Goal: Task Accomplishment & Management: Use online tool/utility

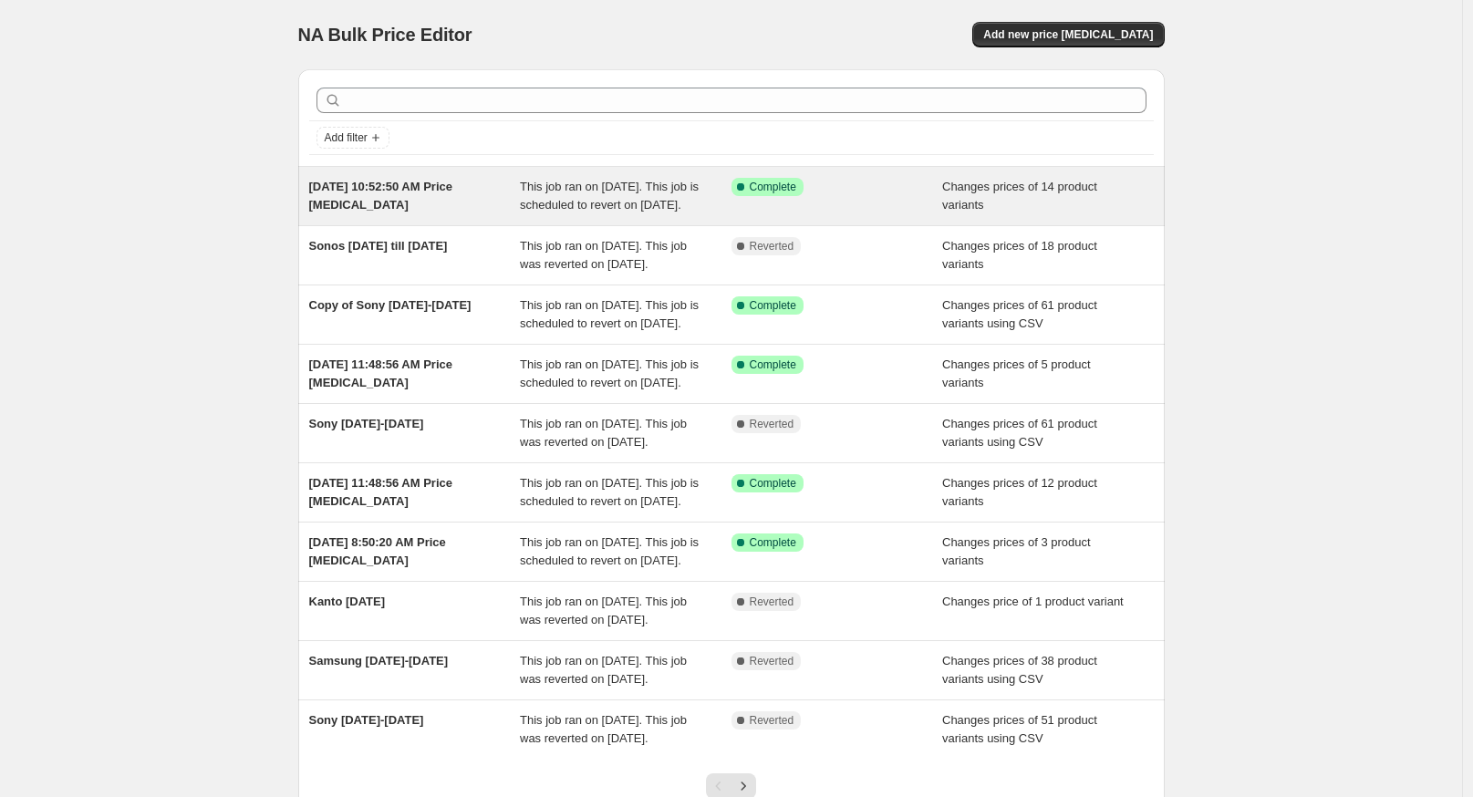
drag, startPoint x: 92, startPoint y: 288, endPoint x: 354, endPoint y: 232, distance: 267.8
click at [103, 281] on div "NA Bulk Price Editor. This page is ready NA Bulk Price Editor Add new price [ME…" at bounding box center [731, 470] width 1462 height 940
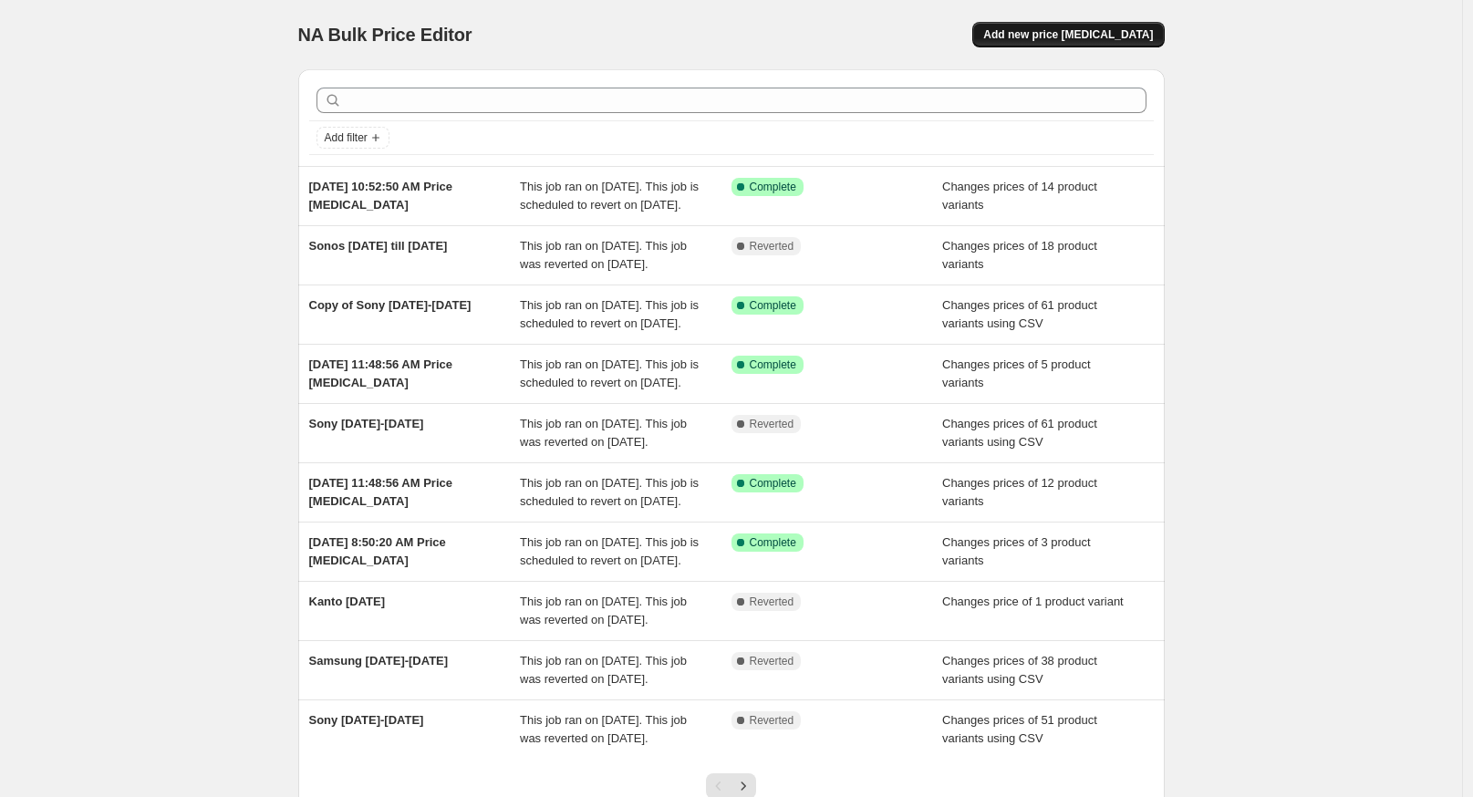
click at [1110, 36] on span "Add new price [MEDICAL_DATA]" at bounding box center [1068, 34] width 170 height 15
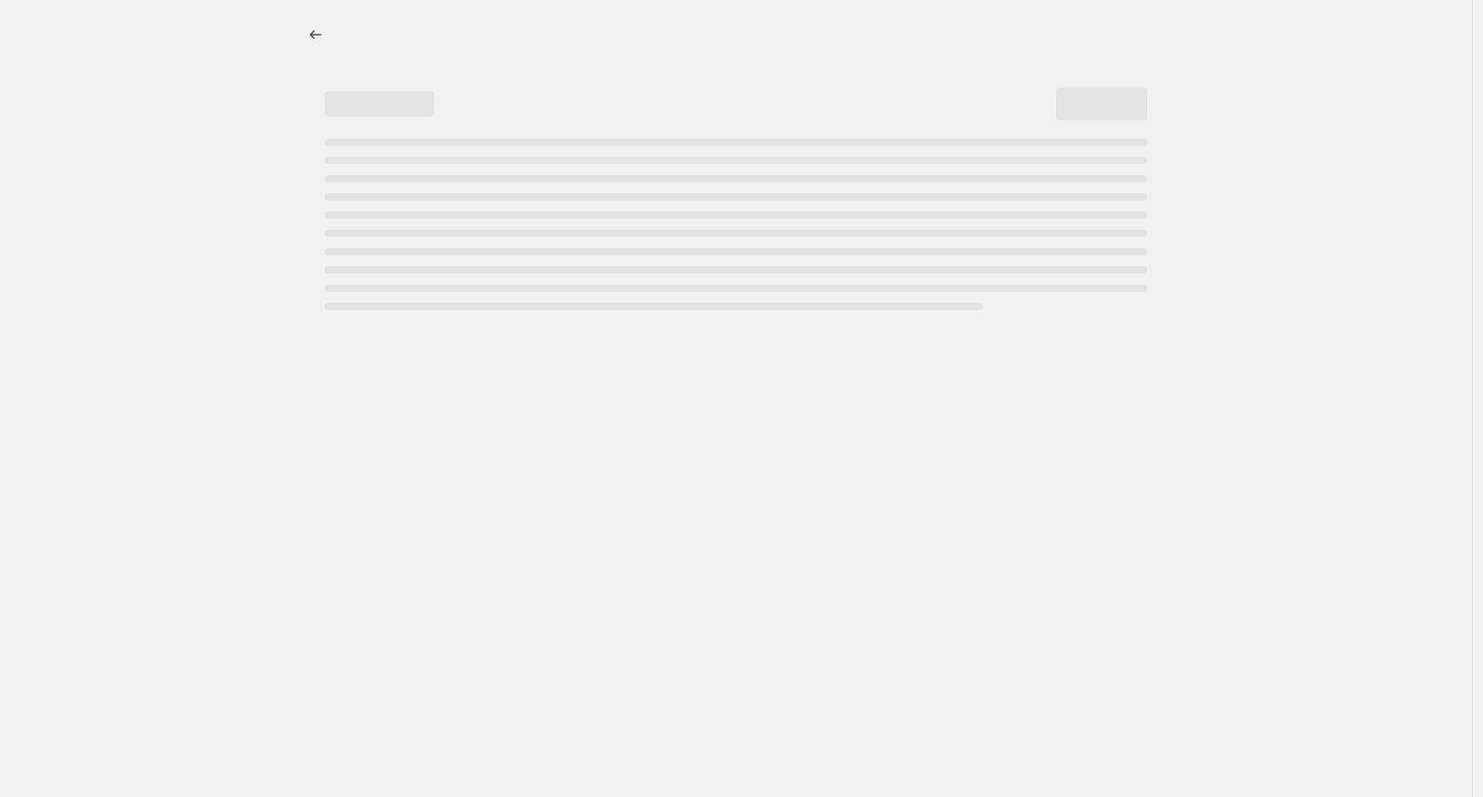
select select "percentage"
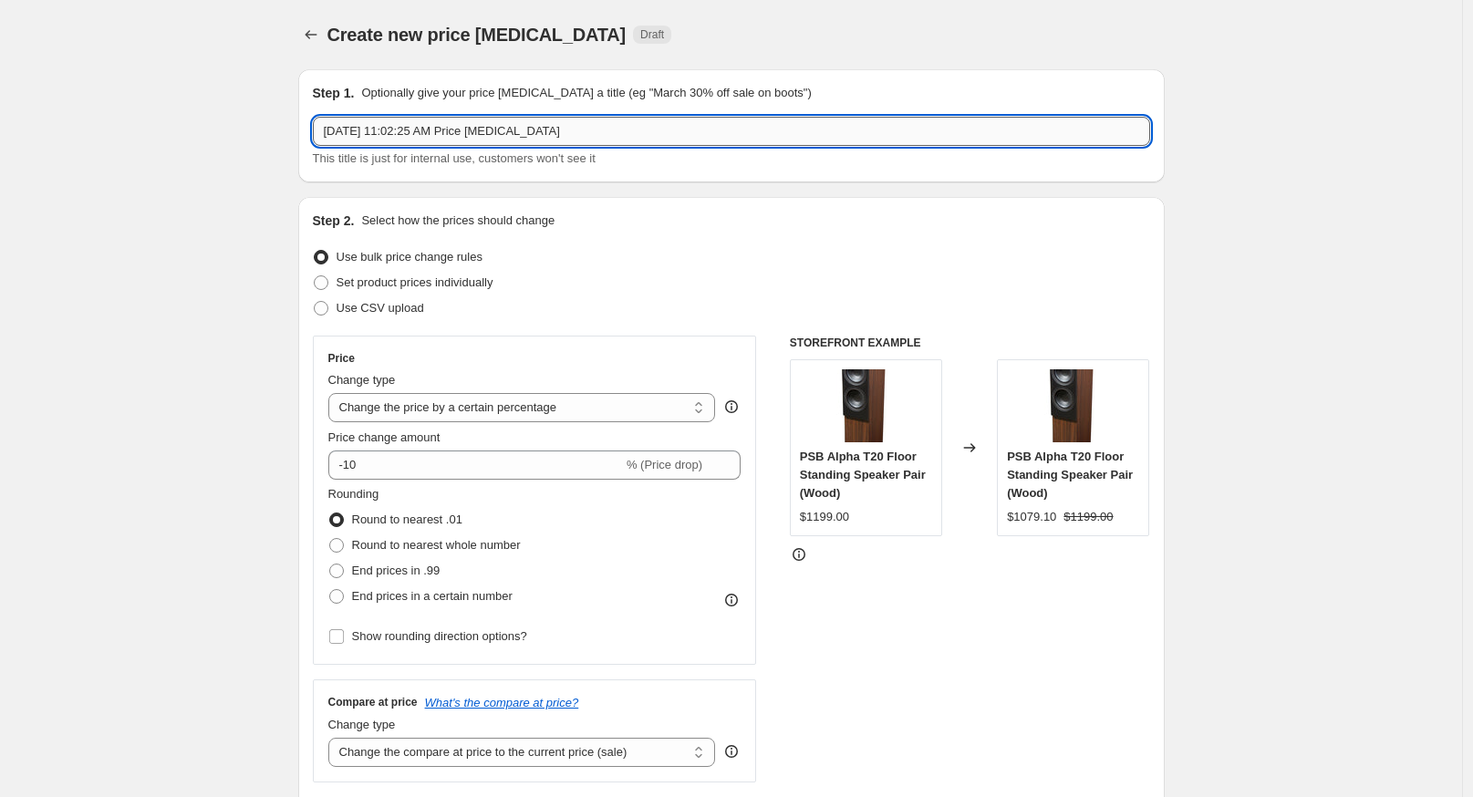
click at [472, 129] on input "[DATE] 11:02:25 AM Price [MEDICAL_DATA]" at bounding box center [731, 131] width 837 height 29
type input "[DATE] 11:02:25 AM PrPice [MEDICAL_DATA]"
type input "Paradigm Subs [DATE]-[DATE]"
click at [379, 277] on span "Set product prices individually" at bounding box center [415, 282] width 157 height 14
click at [315, 276] on input "Set product prices individually" at bounding box center [314, 275] width 1 height 1
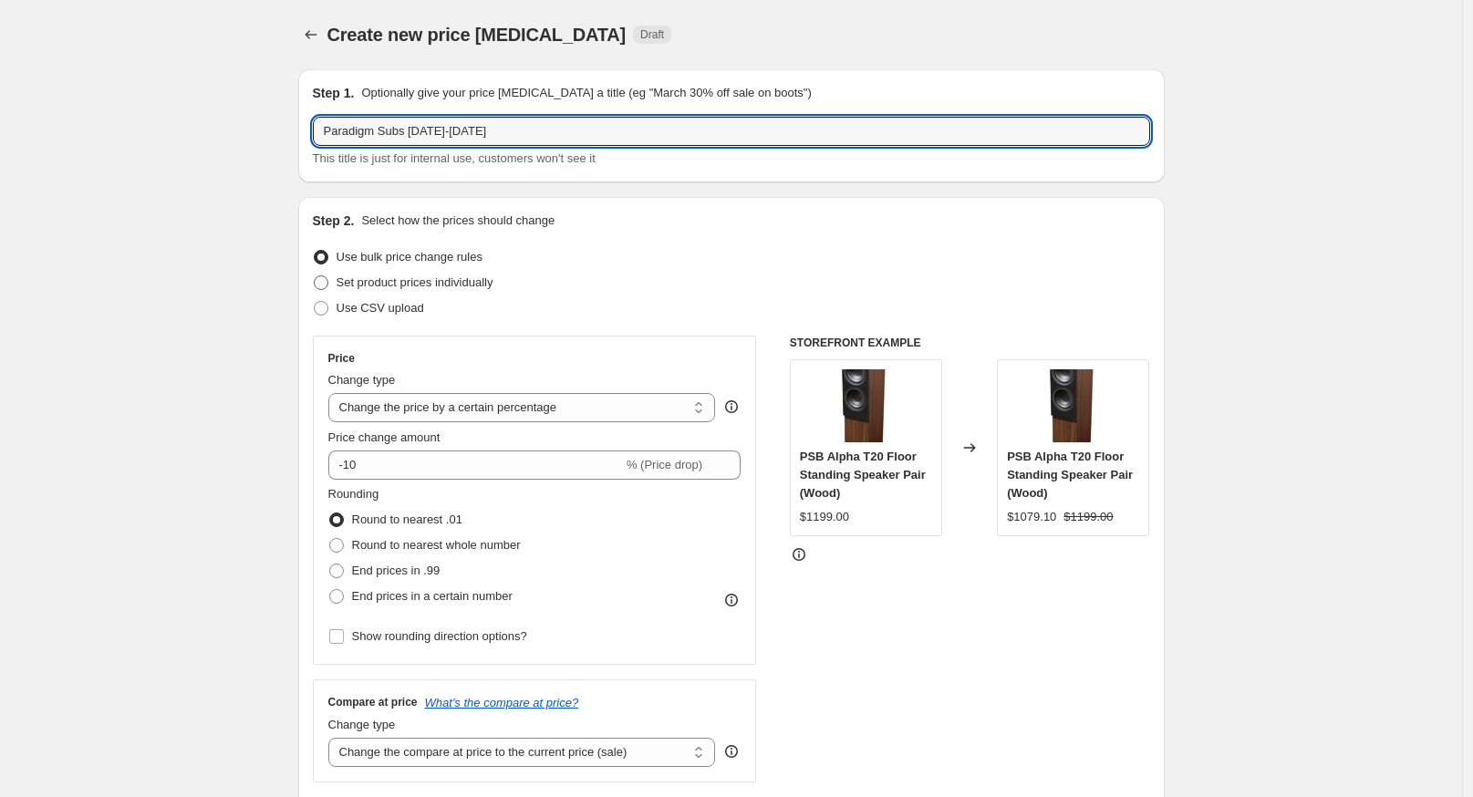
radio input "true"
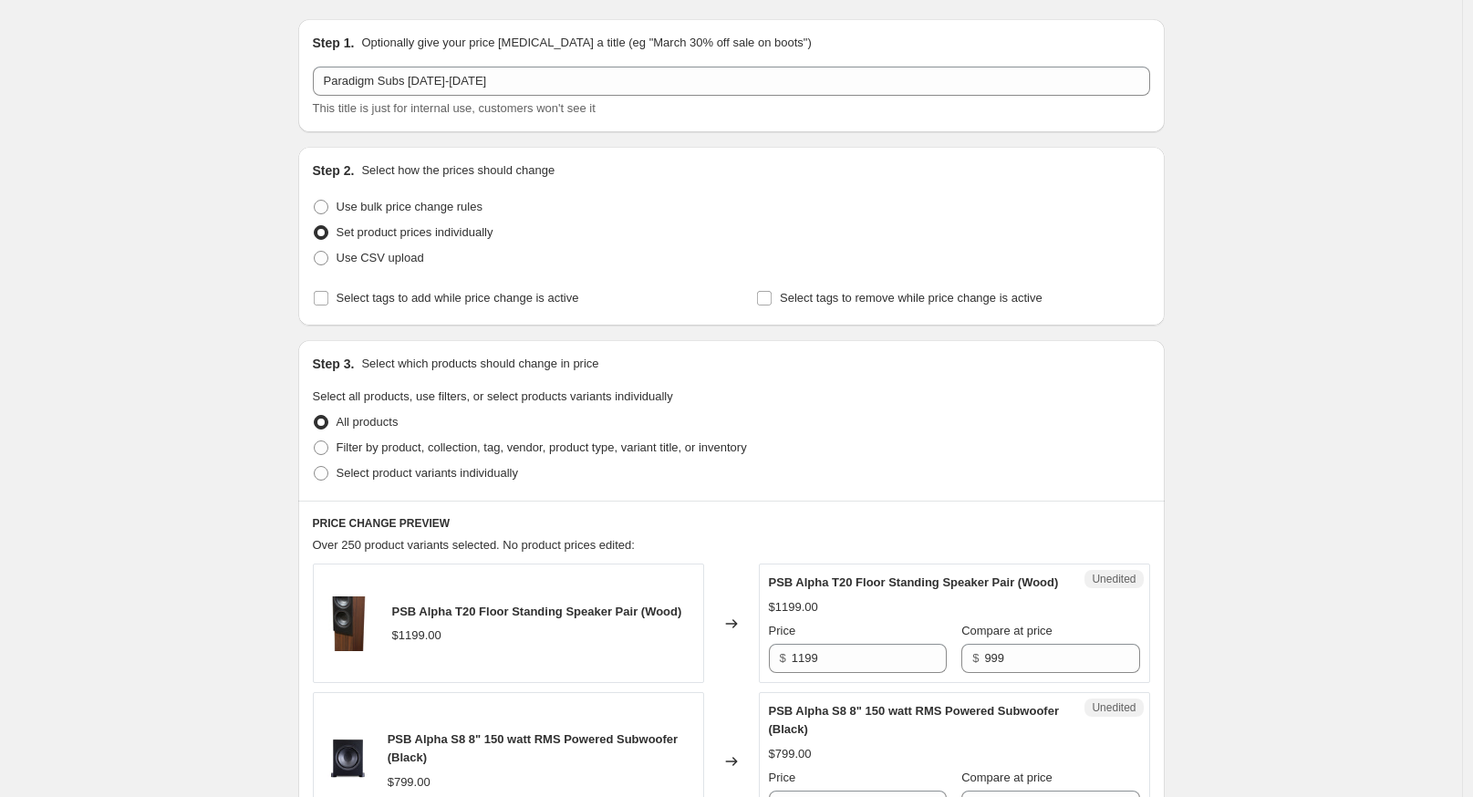
scroll to position [101, 0]
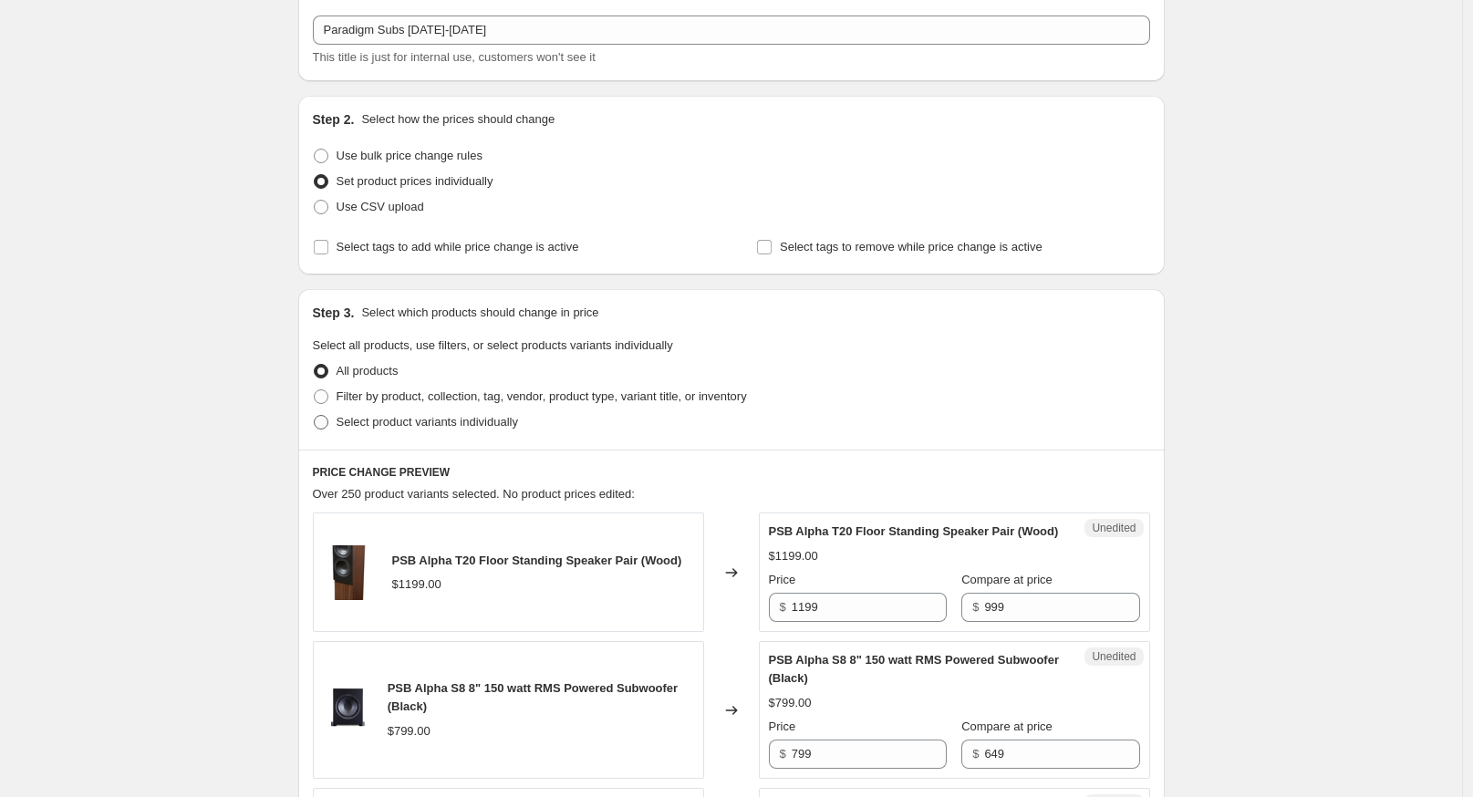
click at [366, 416] on span "Select product variants individually" at bounding box center [428, 422] width 182 height 14
click at [315, 416] on input "Select product variants individually" at bounding box center [314, 415] width 1 height 1
radio input "true"
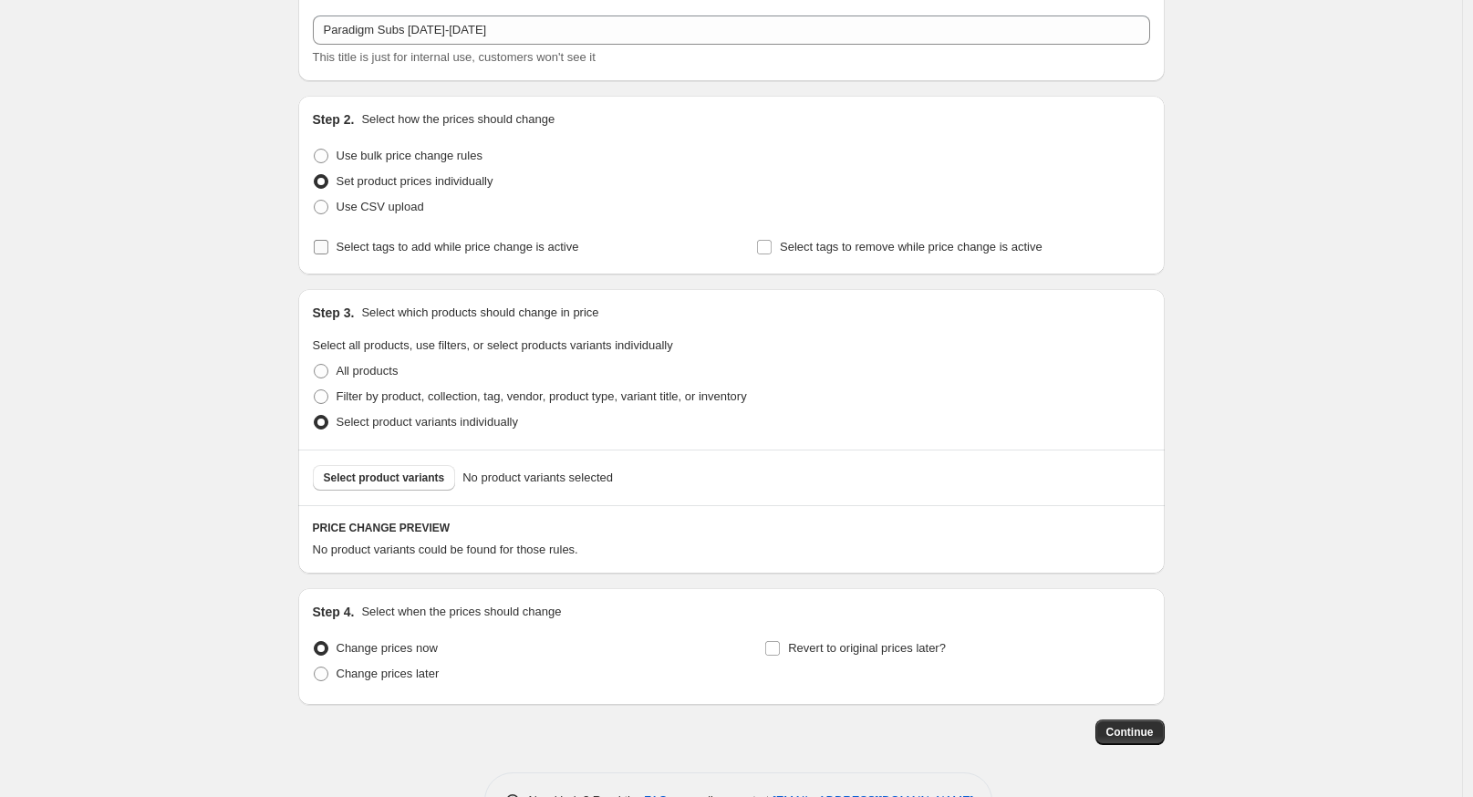
click at [397, 254] on span "Select tags to add while price change is active" at bounding box center [458, 247] width 243 height 14
click at [328, 254] on input "Select tags to add while price change is active" at bounding box center [321, 247] width 15 height 15
checkbox input "true"
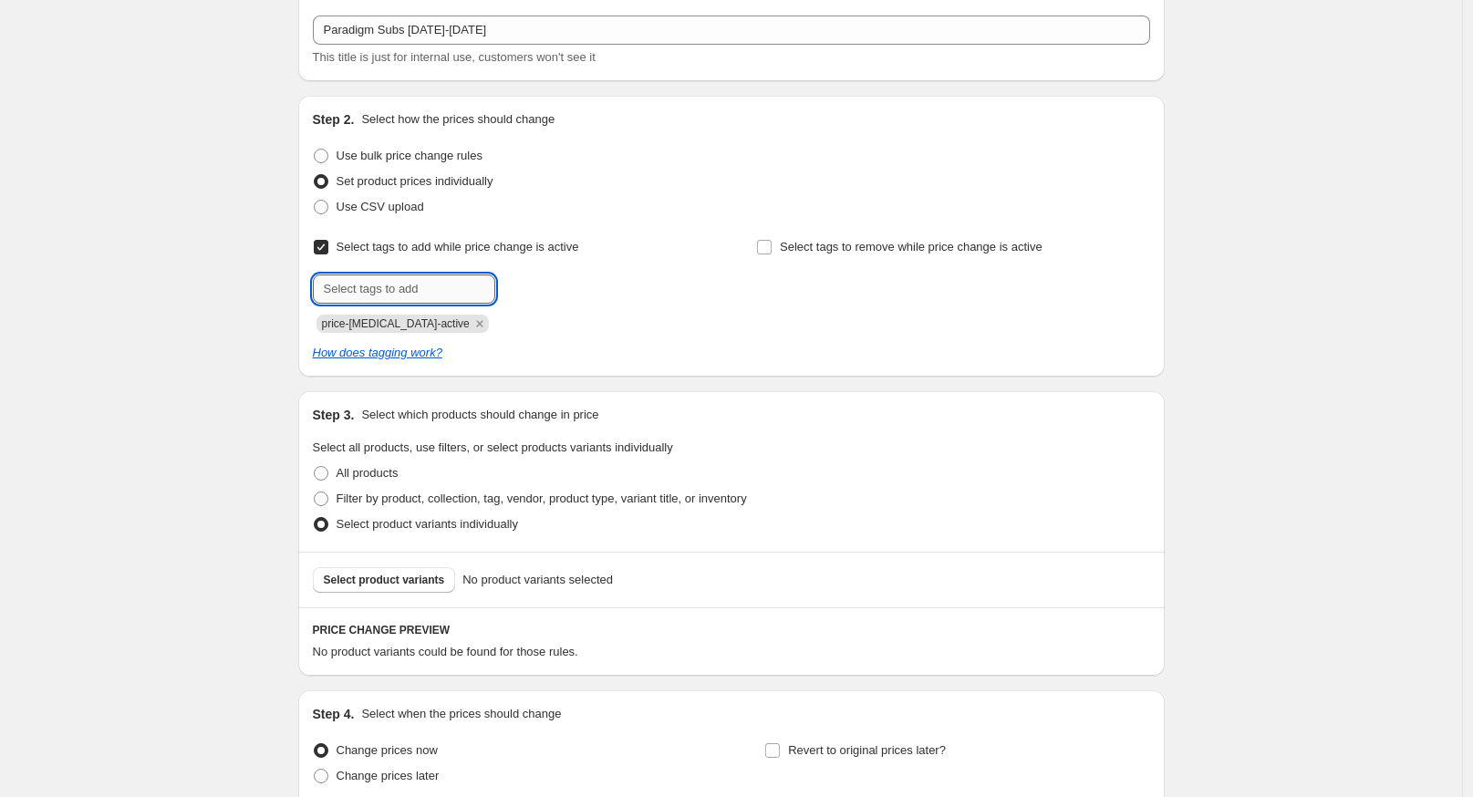
click at [401, 295] on input "text" at bounding box center [404, 289] width 182 height 29
type input "p"
click at [448, 292] on input "text" at bounding box center [404, 289] width 182 height 29
click at [415, 285] on input "sale-end-" at bounding box center [404, 289] width 182 height 29
type input "sale-end-2025-10-01"
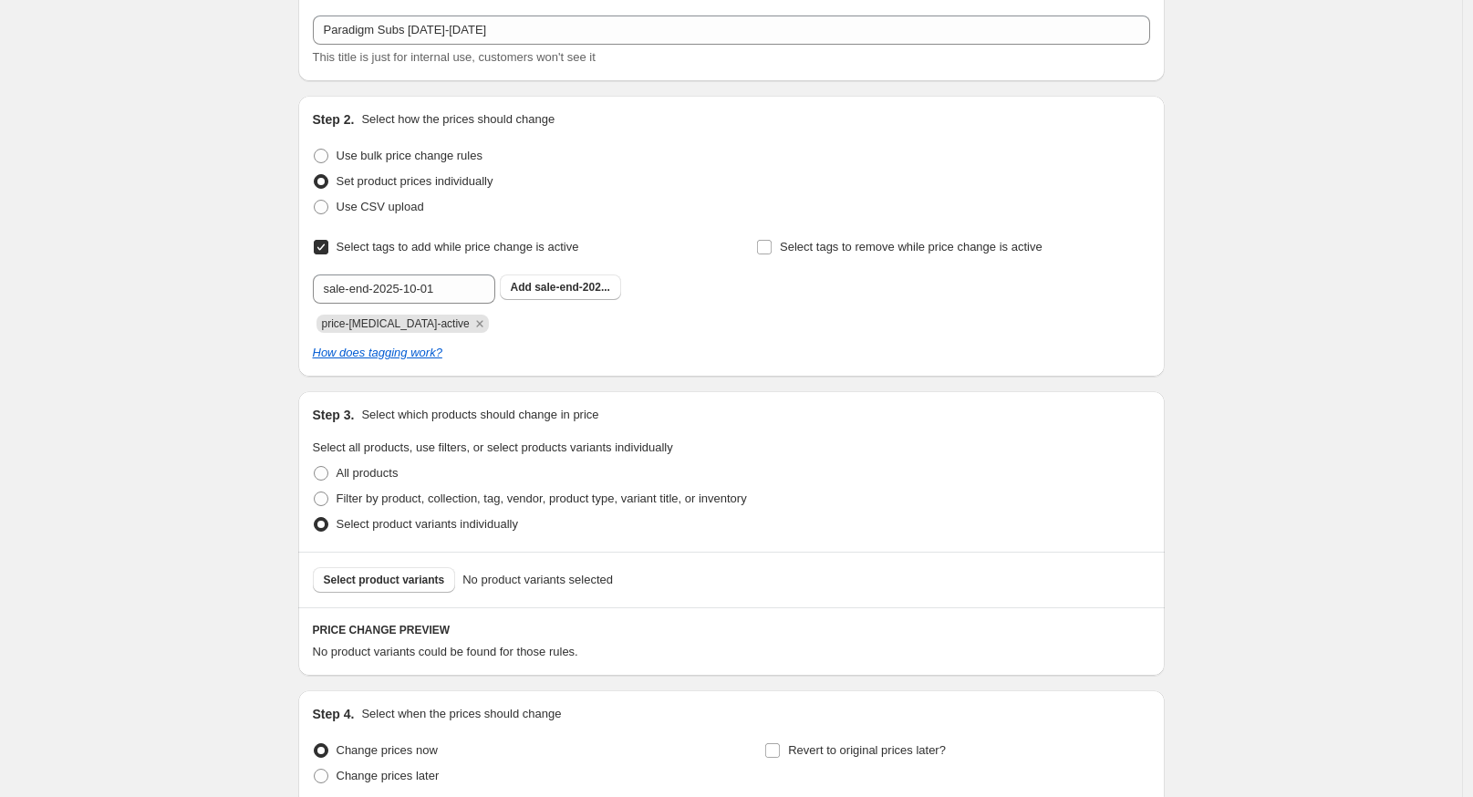
click at [511, 330] on div "price-[MEDICAL_DATA]-active" at bounding box center [509, 322] width 393 height 22
click at [567, 285] on span "sale-end-202..." at bounding box center [573, 287] width 76 height 13
click at [448, 296] on input "text" at bounding box center [404, 289] width 182 height 29
type input "on-sale"
click at [313, 96] on button "Submit" at bounding box center [339, 105] width 52 height 19
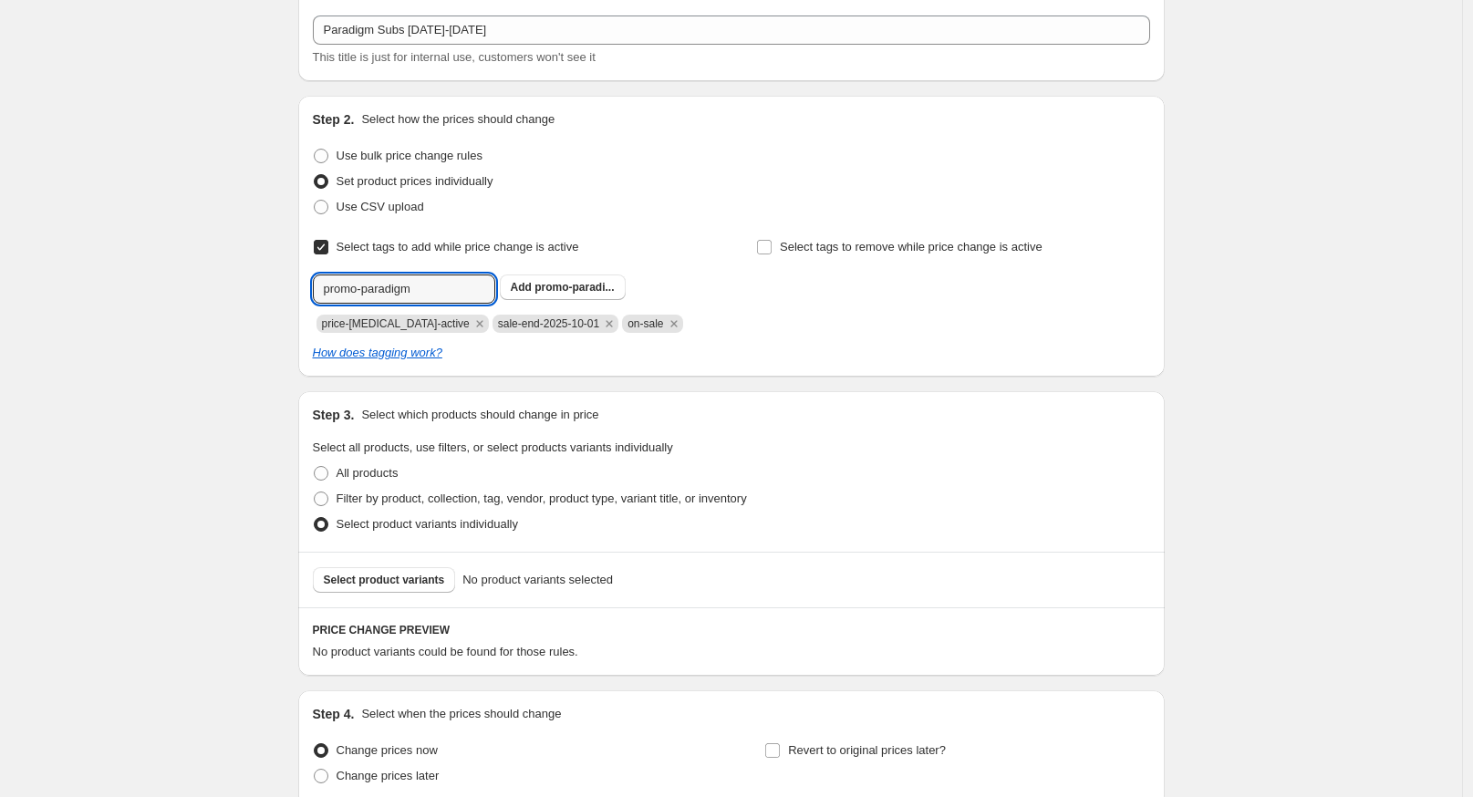
type input "promo-paradigm"
click at [313, 96] on button "Submit" at bounding box center [339, 105] width 52 height 19
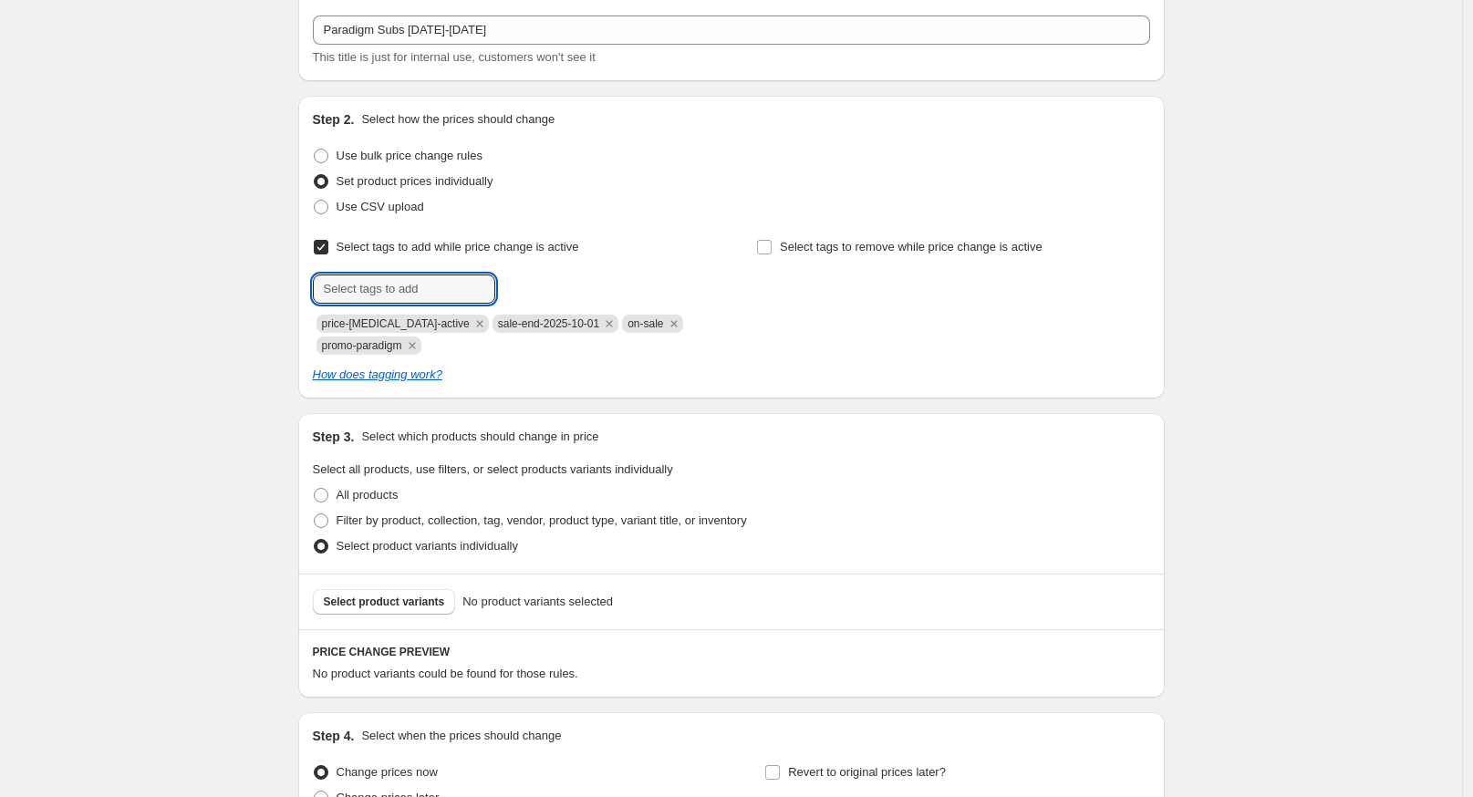
click at [121, 458] on div "Create new price [MEDICAL_DATA]. This page is ready Create new price [MEDICAL_D…" at bounding box center [731, 440] width 1462 height 1082
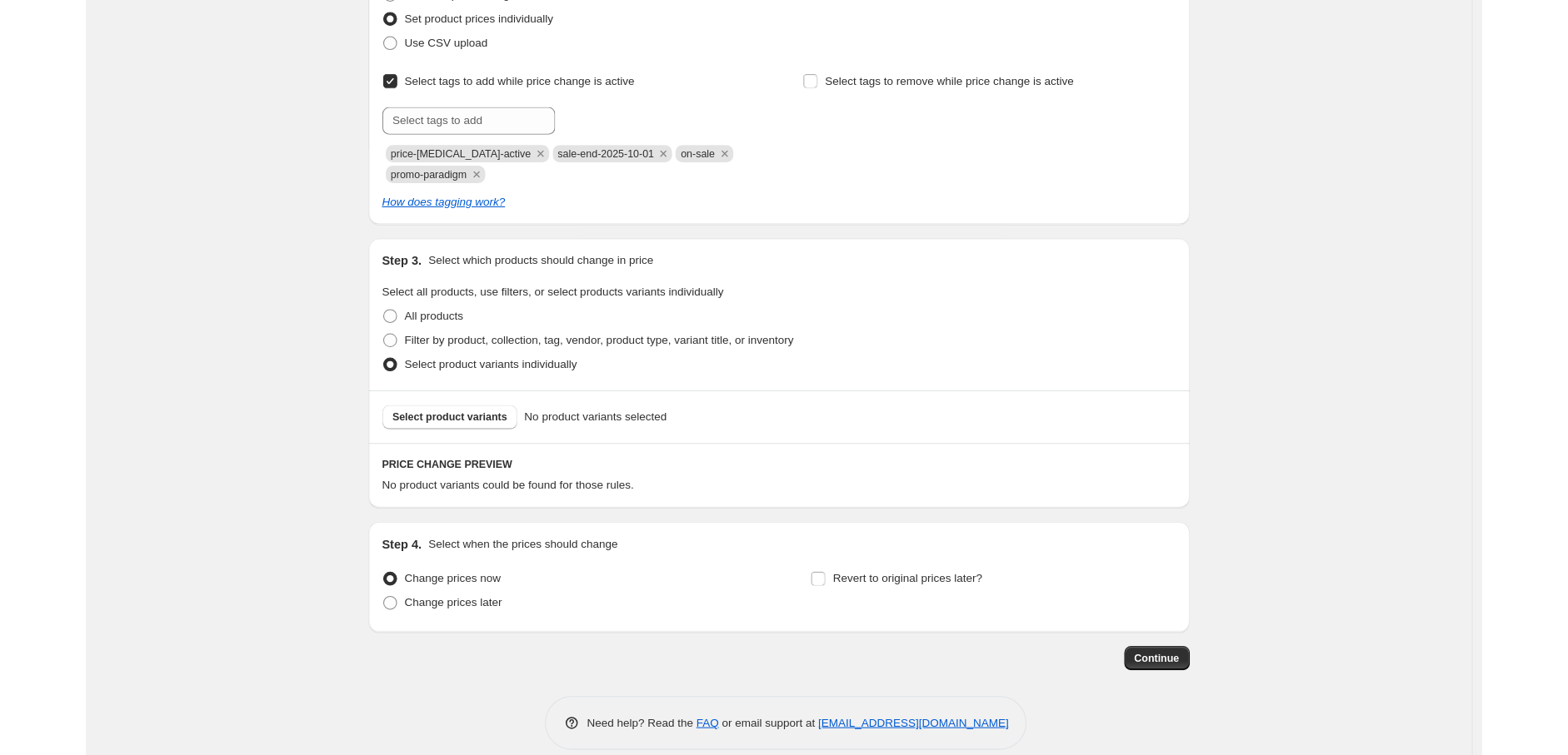
scroll to position [260, 0]
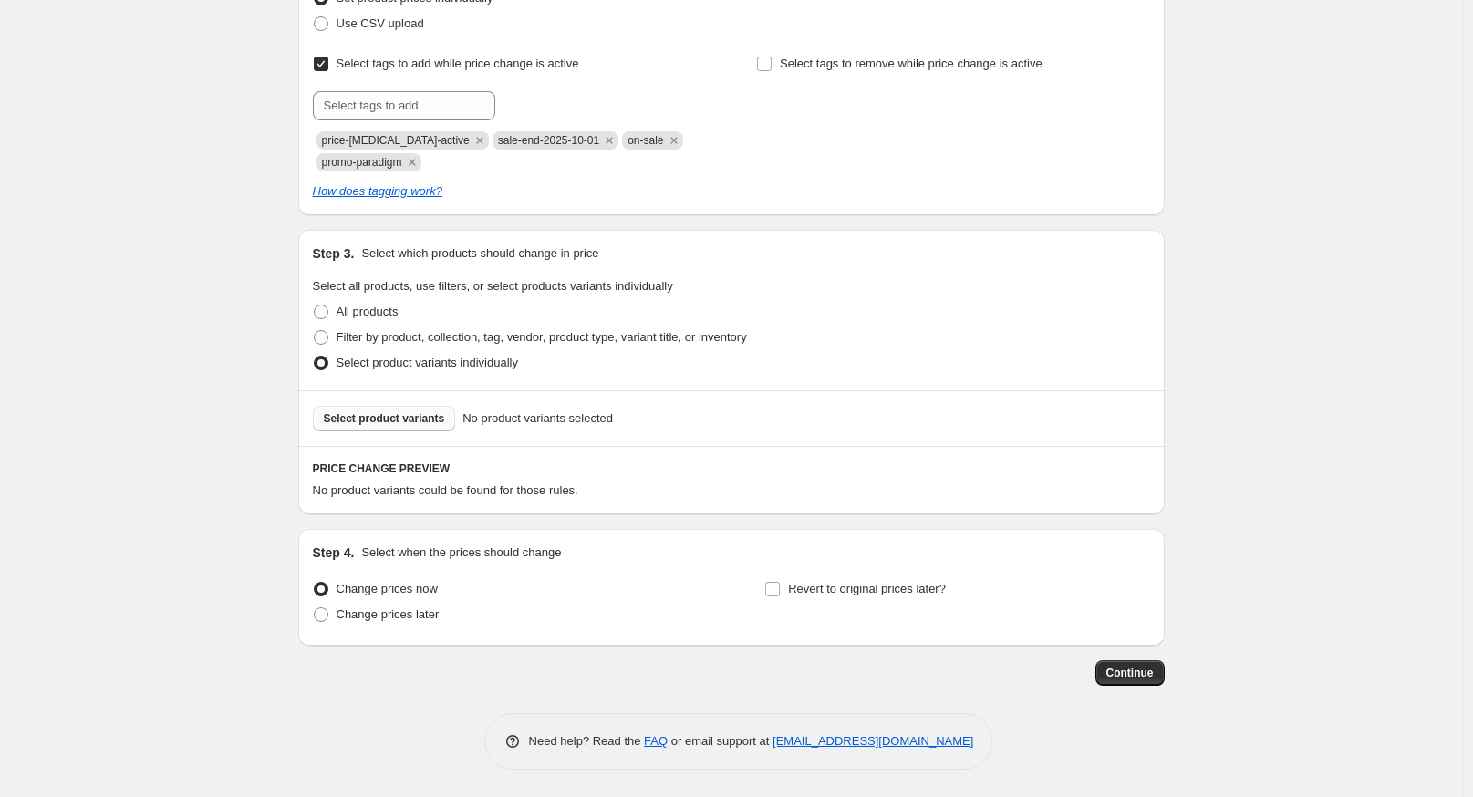
click at [344, 409] on button "Select product variants" at bounding box center [384, 419] width 143 height 26
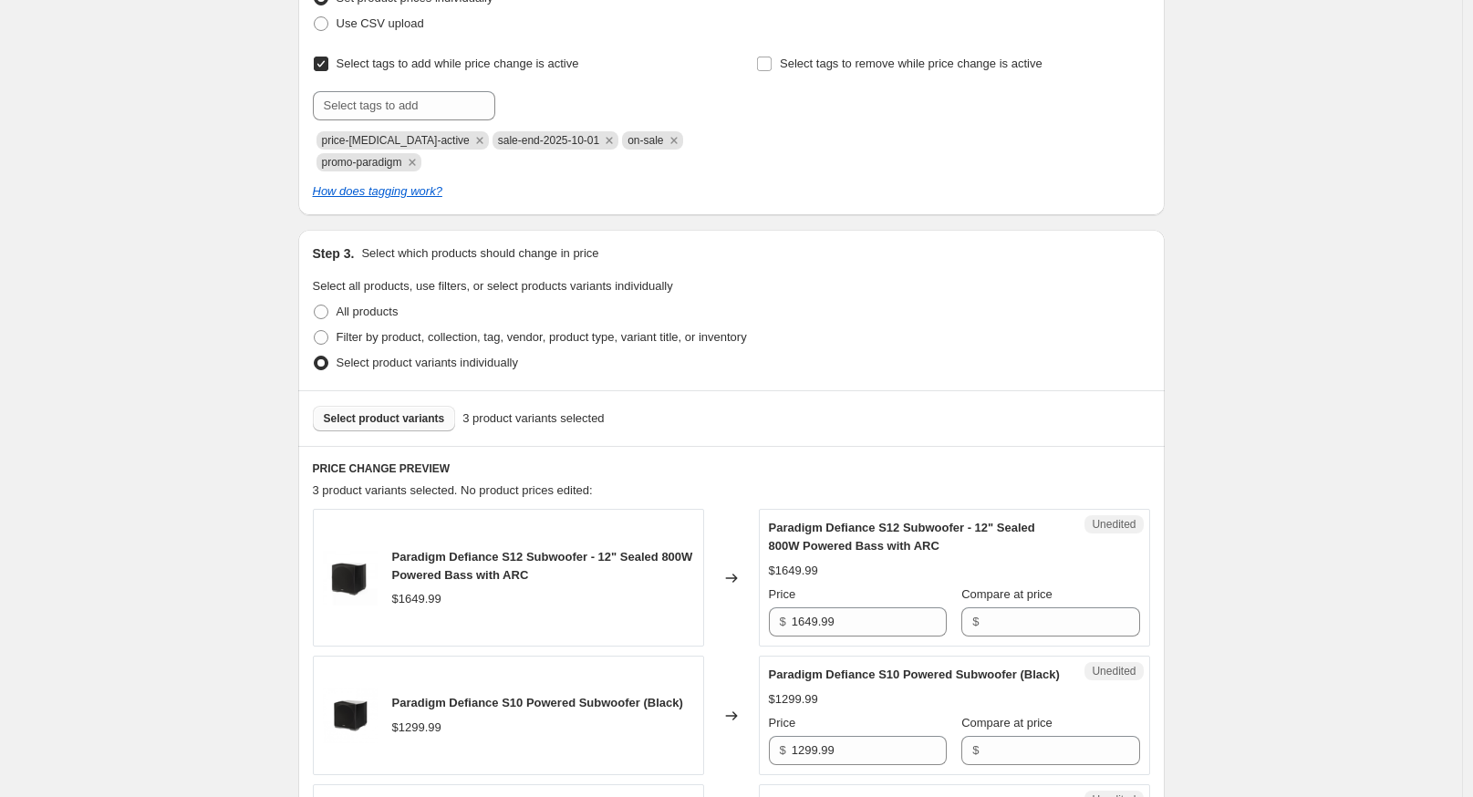
click at [415, 427] on button "Select product variants" at bounding box center [384, 419] width 143 height 26
click at [362, 415] on span "Select product variants" at bounding box center [384, 418] width 121 height 15
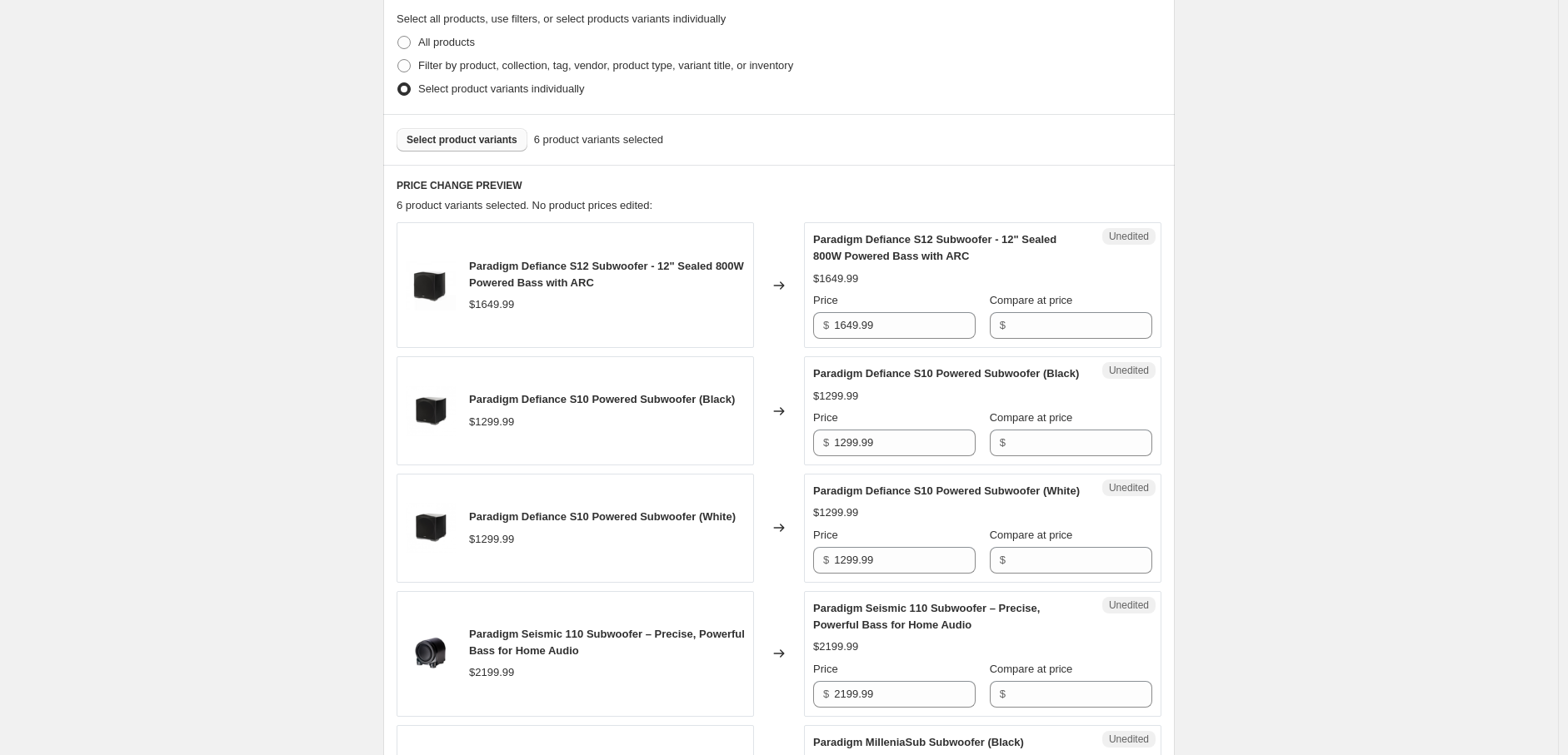
scroll to position [507, 0]
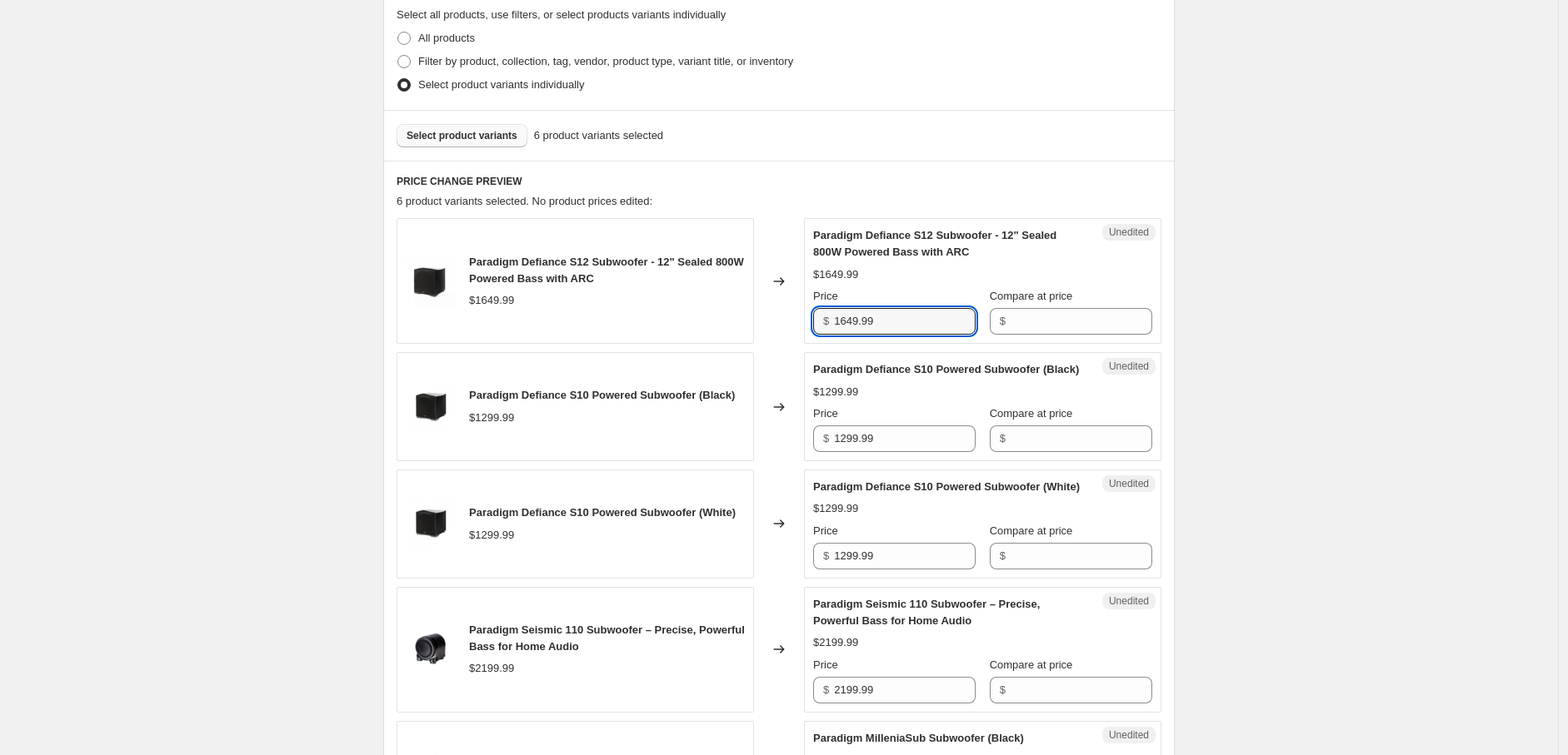
drag, startPoint x: 889, startPoint y: 324, endPoint x: 756, endPoint y: 323, distance: 133.0
click at [756, 323] on div "Paradigm Defiance S12 Subwoofer - 12" Sealed 800W Powered Bass with ARC $1649.9…" at bounding box center [778, 281] width 764 height 126
type input "1402.49"
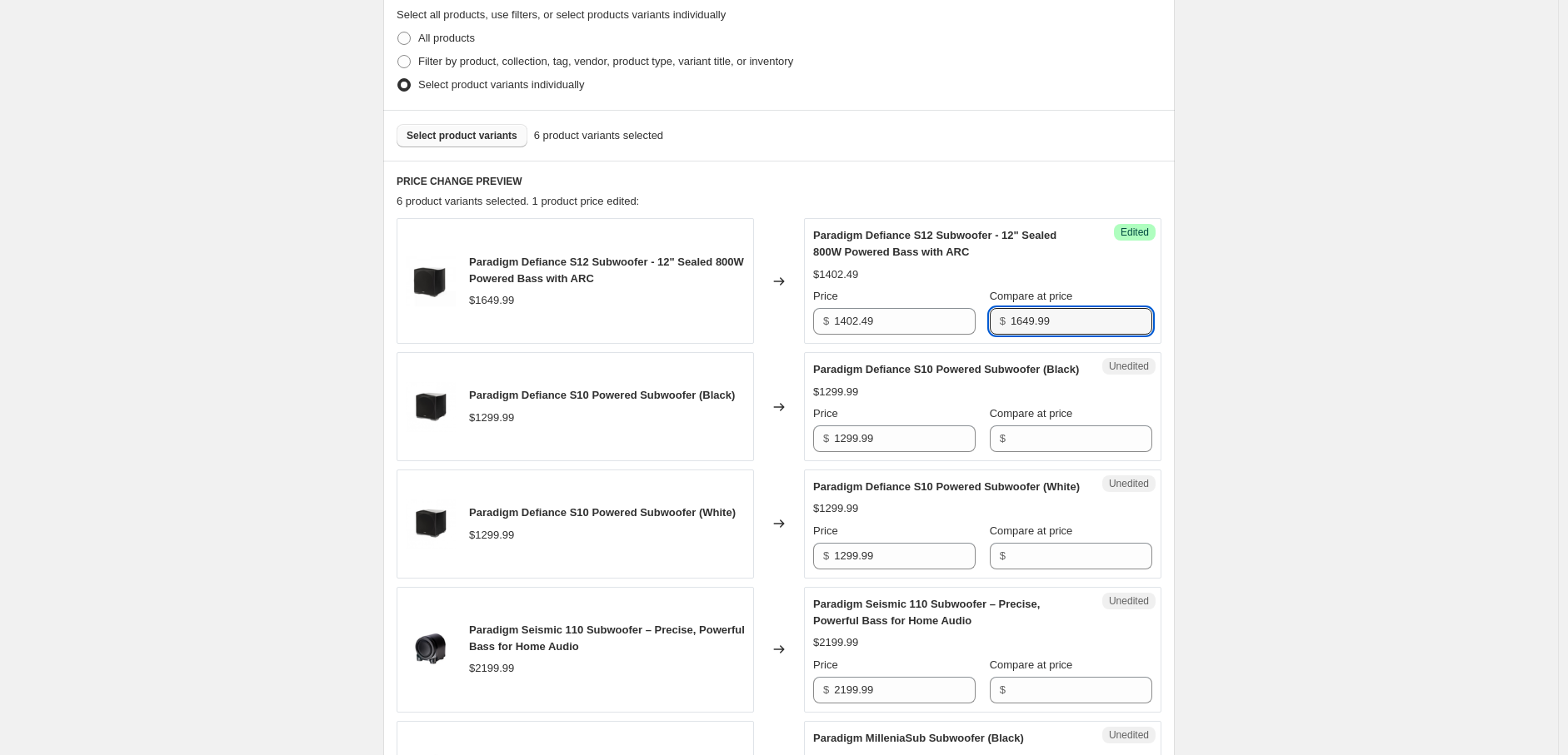
type input "1649.99"
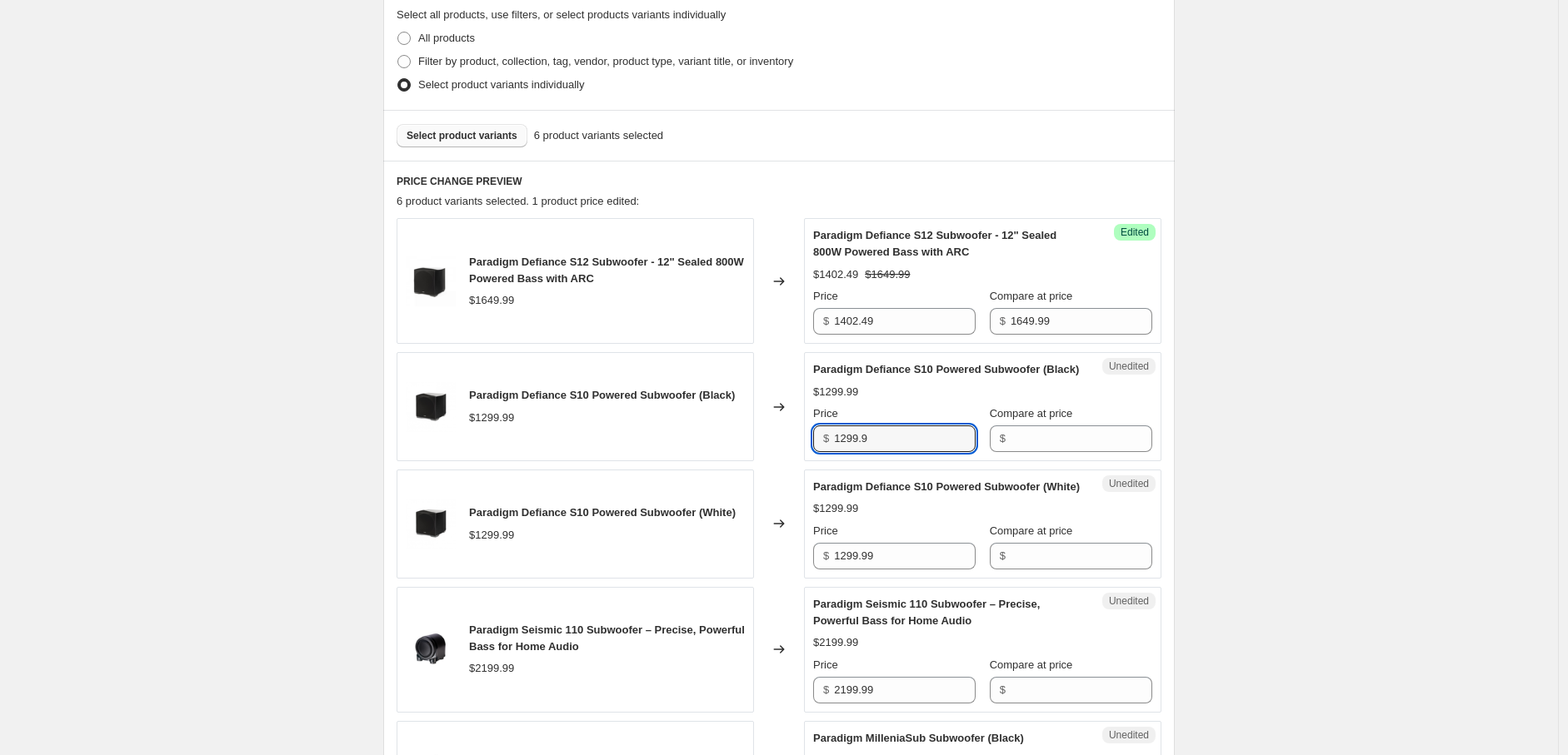
type input "1299.99"
type input "1104.99"
click at [200, 360] on div "Create new price [MEDICAL_DATA]. This page is ready Create new price [MEDICAL_D…" at bounding box center [779, 373] width 1558 height 1761
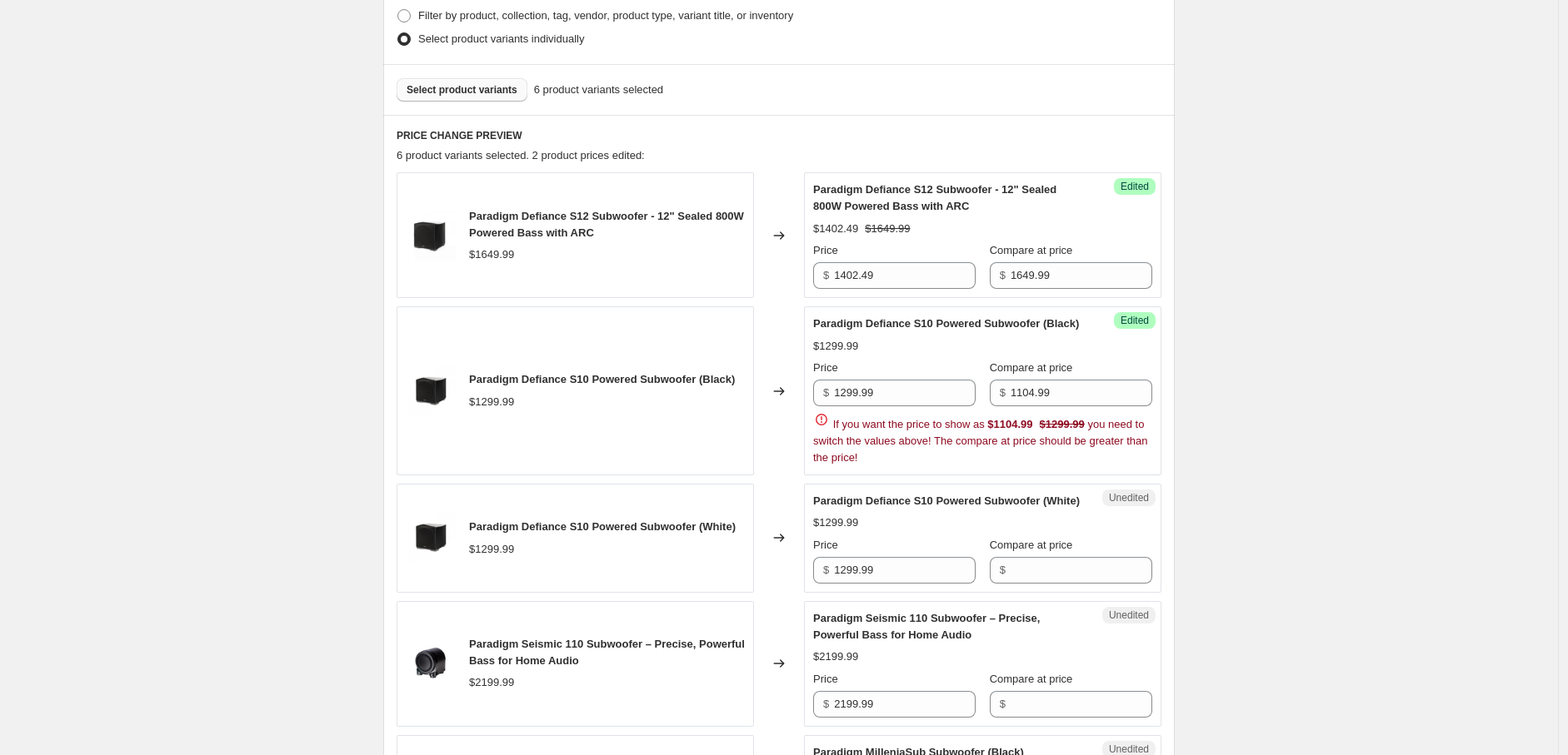
scroll to position [630, 0]
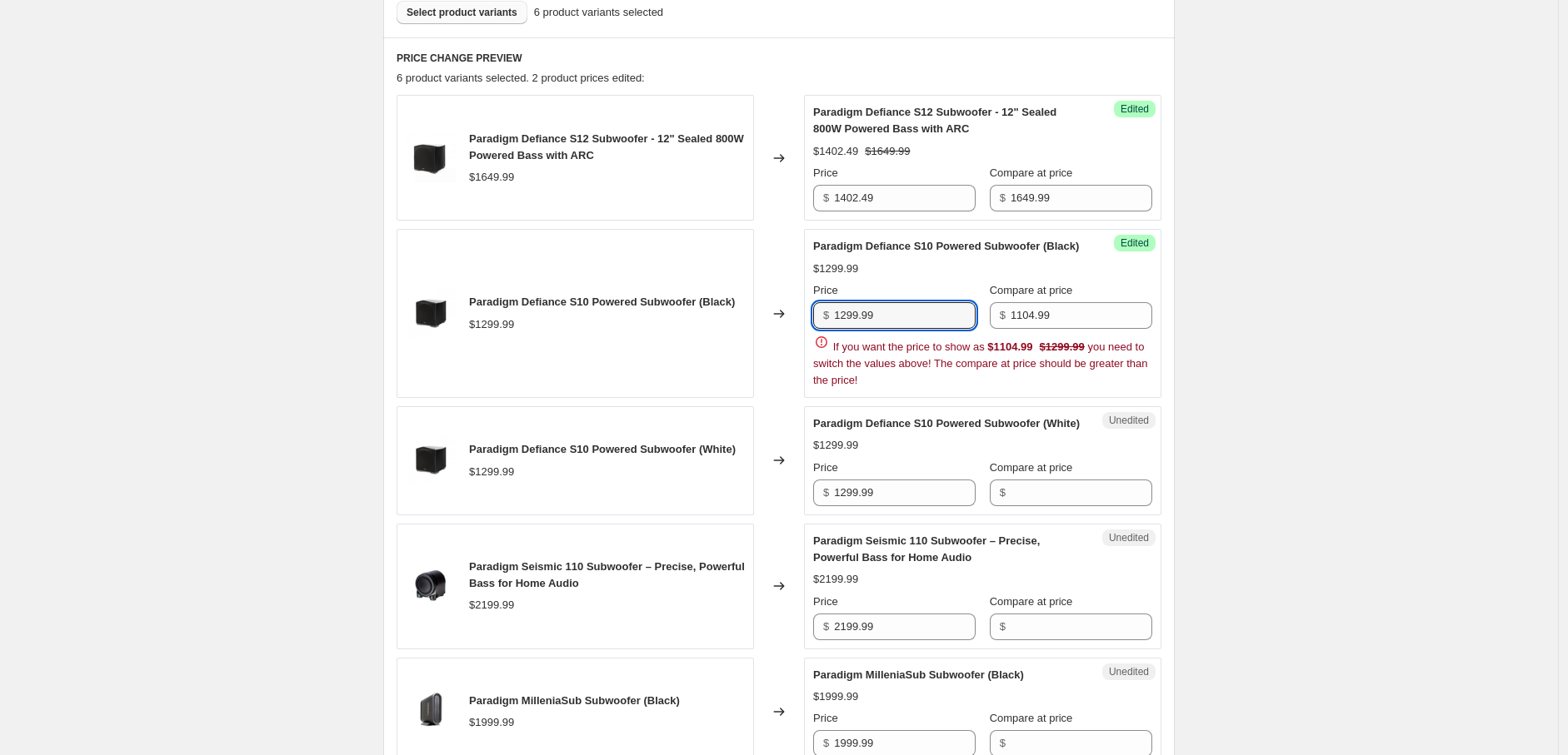
drag, startPoint x: 795, startPoint y: 328, endPoint x: 754, endPoint y: 334, distance: 41.4
click at [783, 330] on div "Paradigm Defiance S10 Powered Subwoofer (Black) $1299.99 Changed to Success Edi…" at bounding box center [778, 313] width 764 height 169
type input "1104.99"
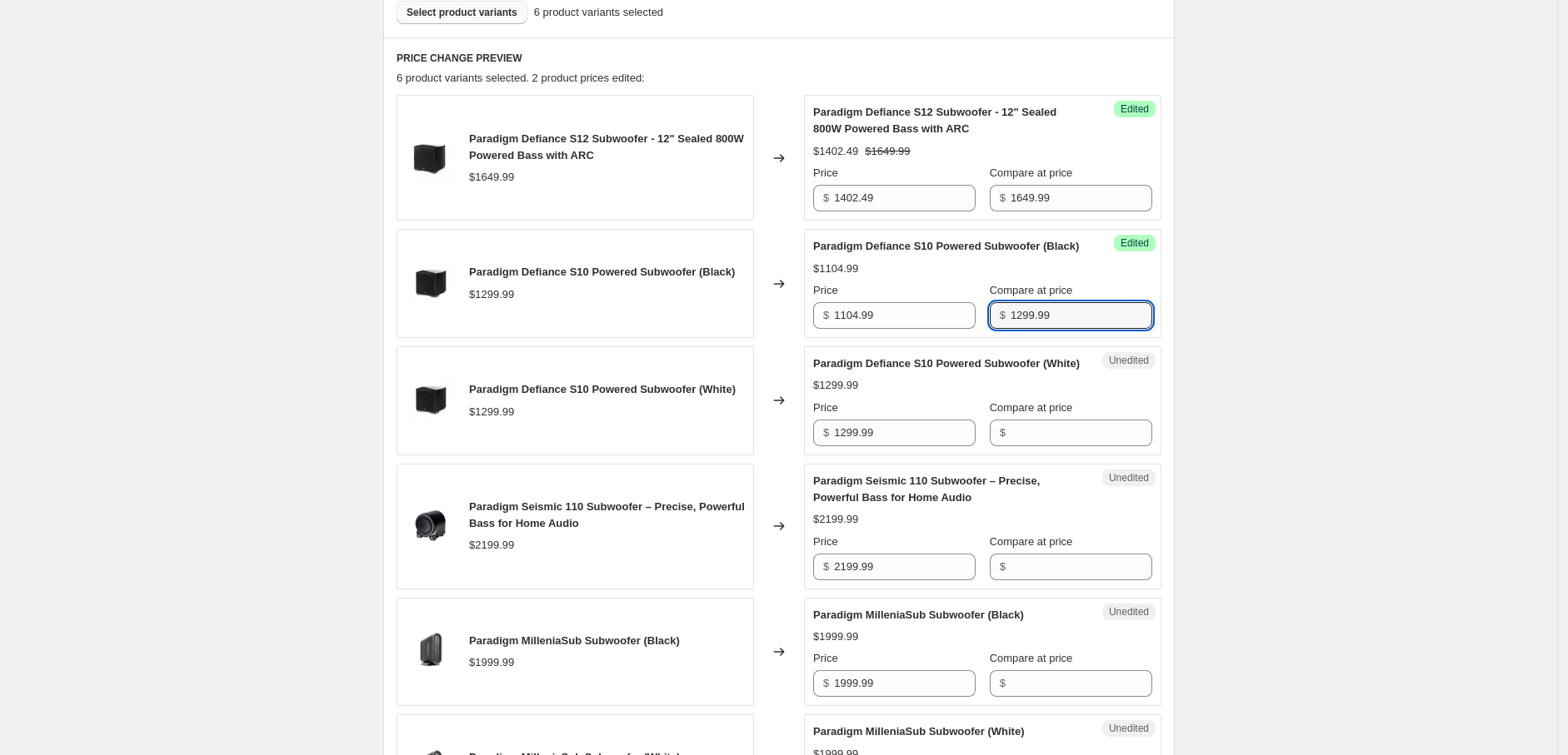
type input "1299.99"
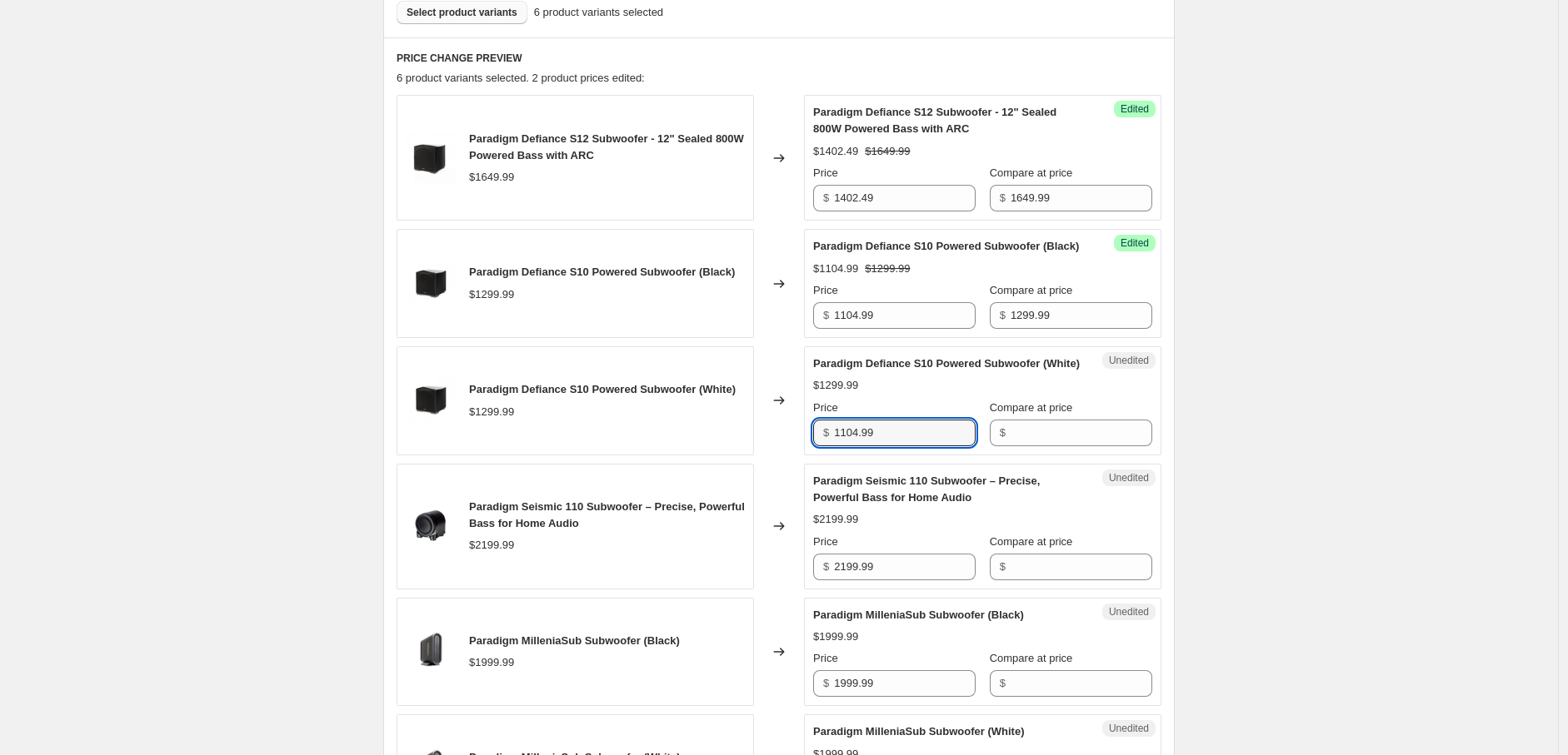
type input "1104.99"
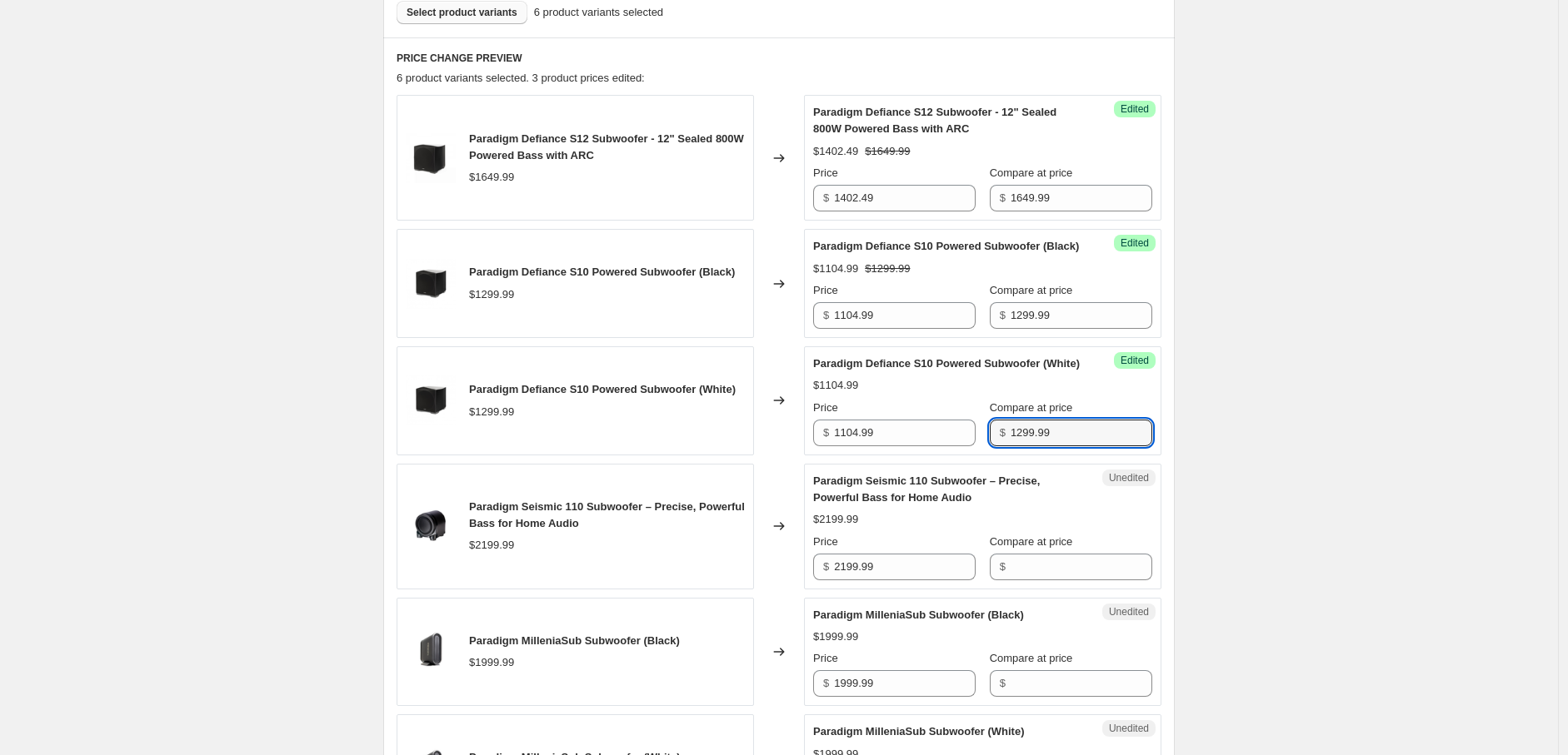
type input "1299.99"
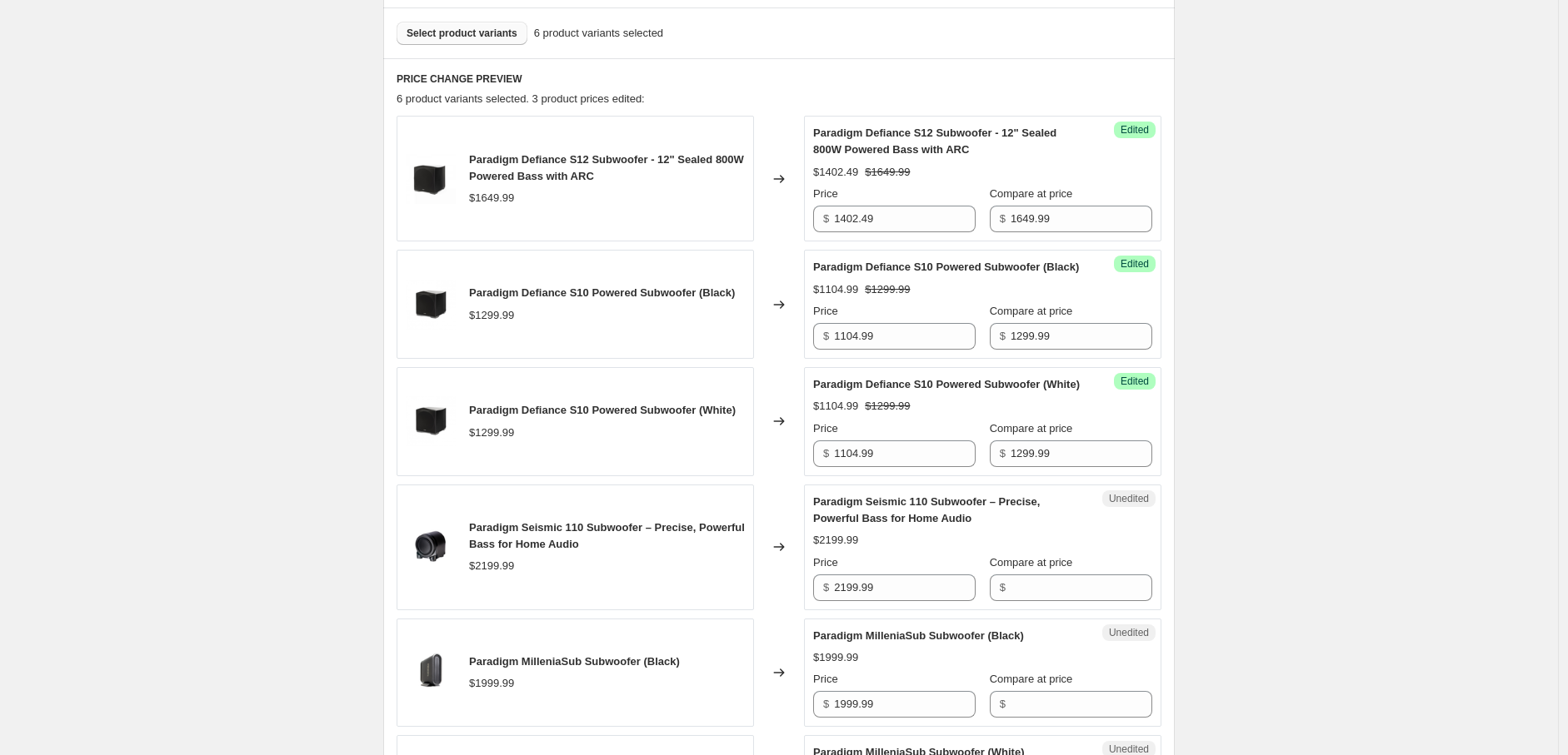
scroll to position [600, 0]
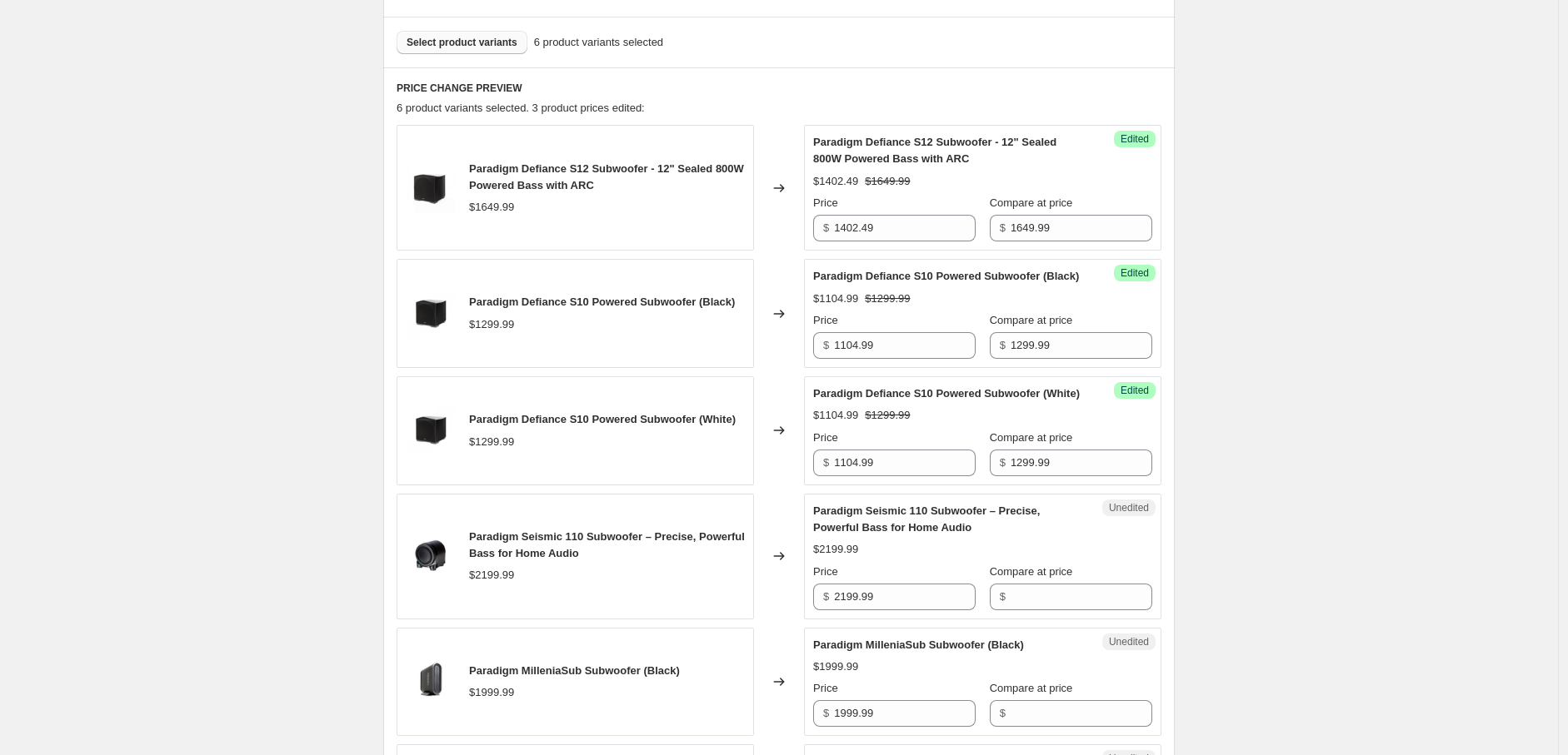
click at [498, 46] on span "Select product variants" at bounding box center [461, 42] width 110 height 14
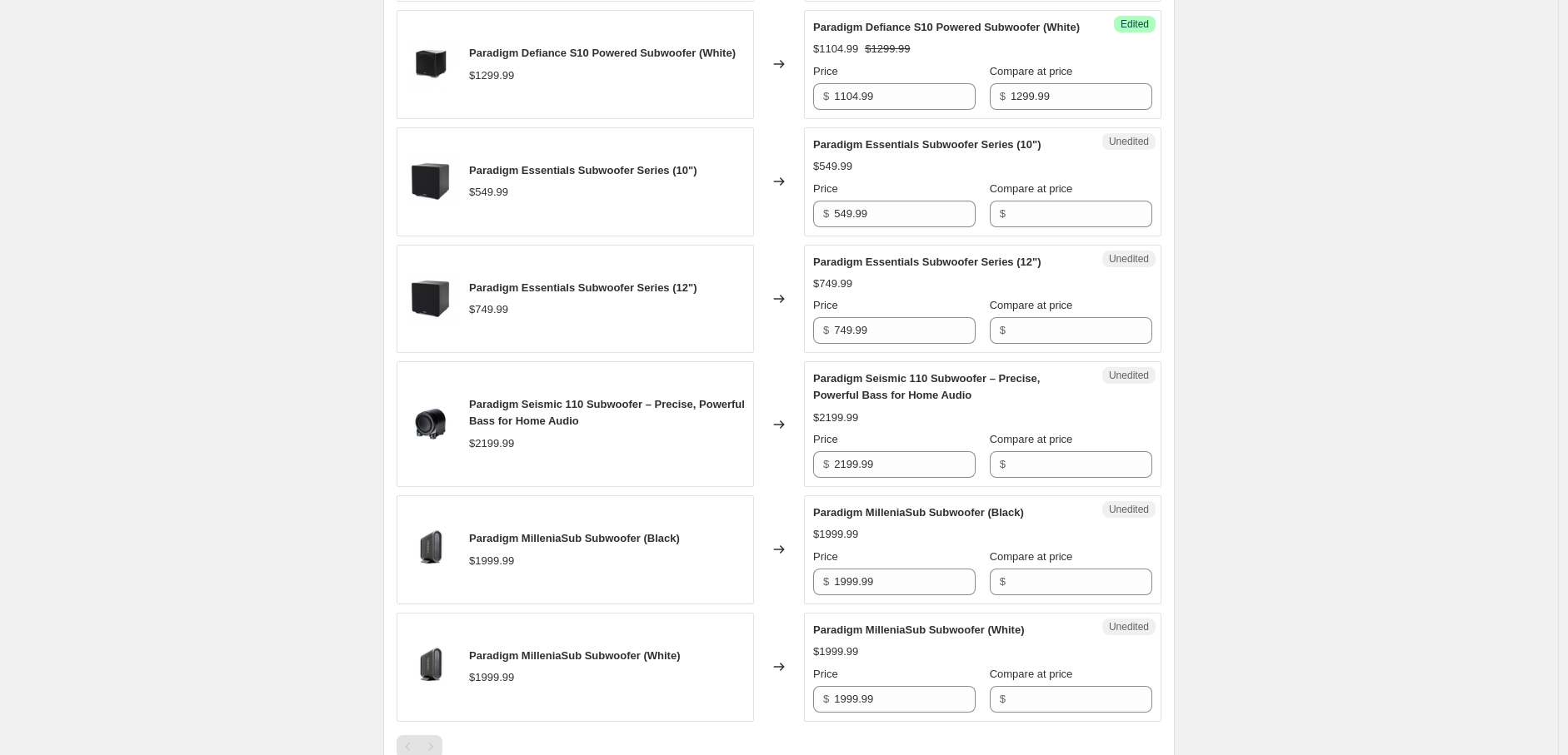
scroll to position [970, 0]
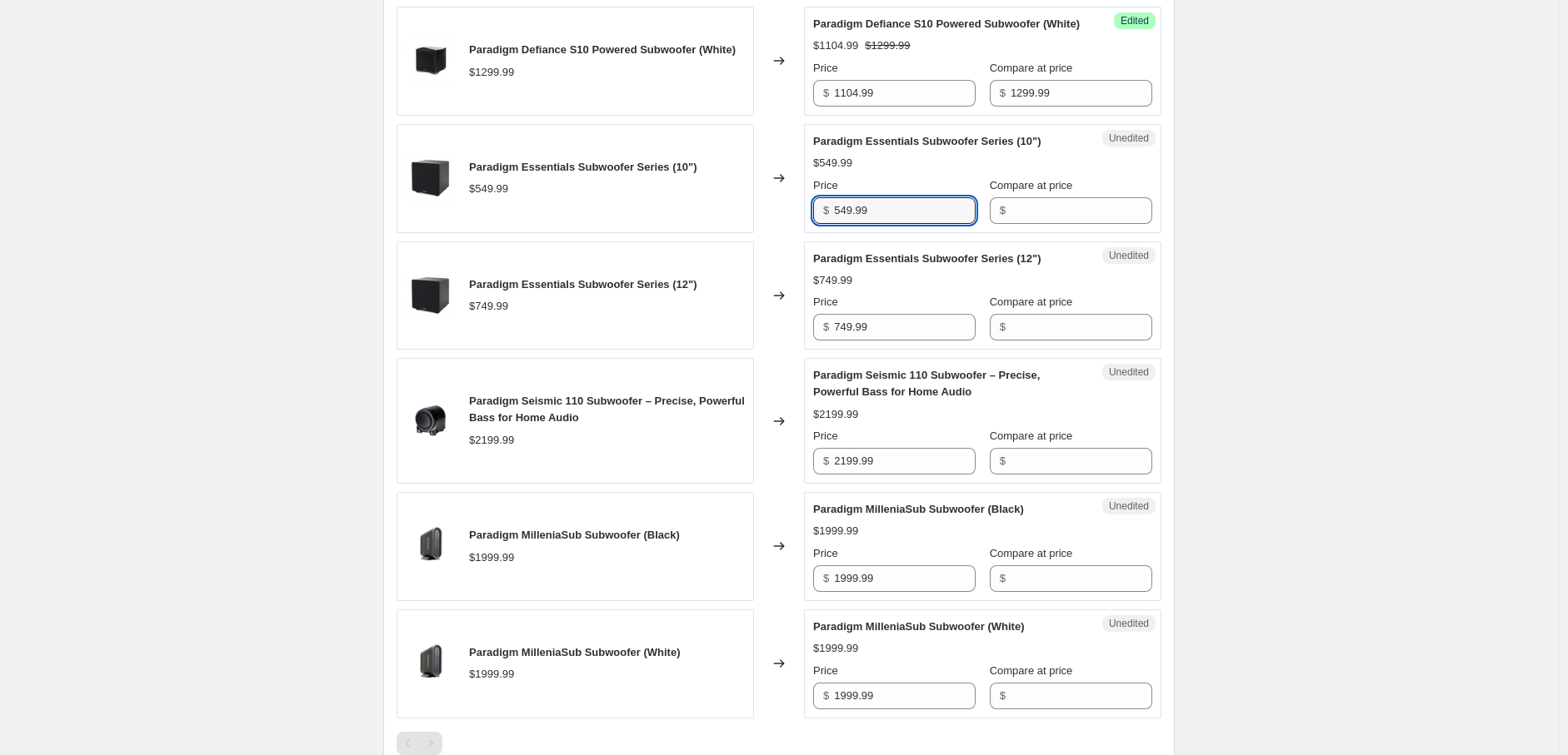
drag, startPoint x: 889, startPoint y: 243, endPoint x: 819, endPoint y: 252, distance: 70.6
click at [819, 224] on div "$ 549.99" at bounding box center [894, 210] width 163 height 26
type input "467.49"
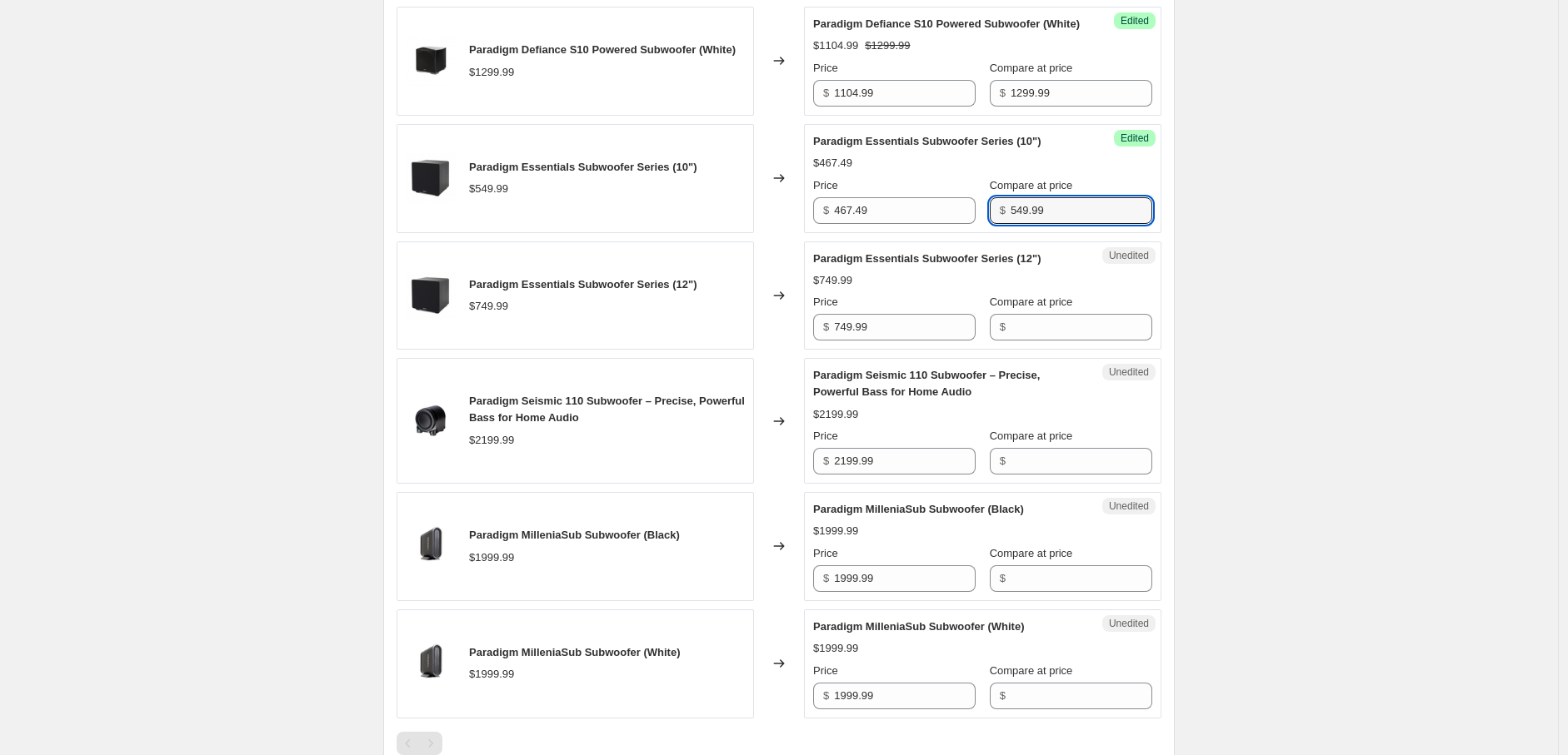
type input "549.99"
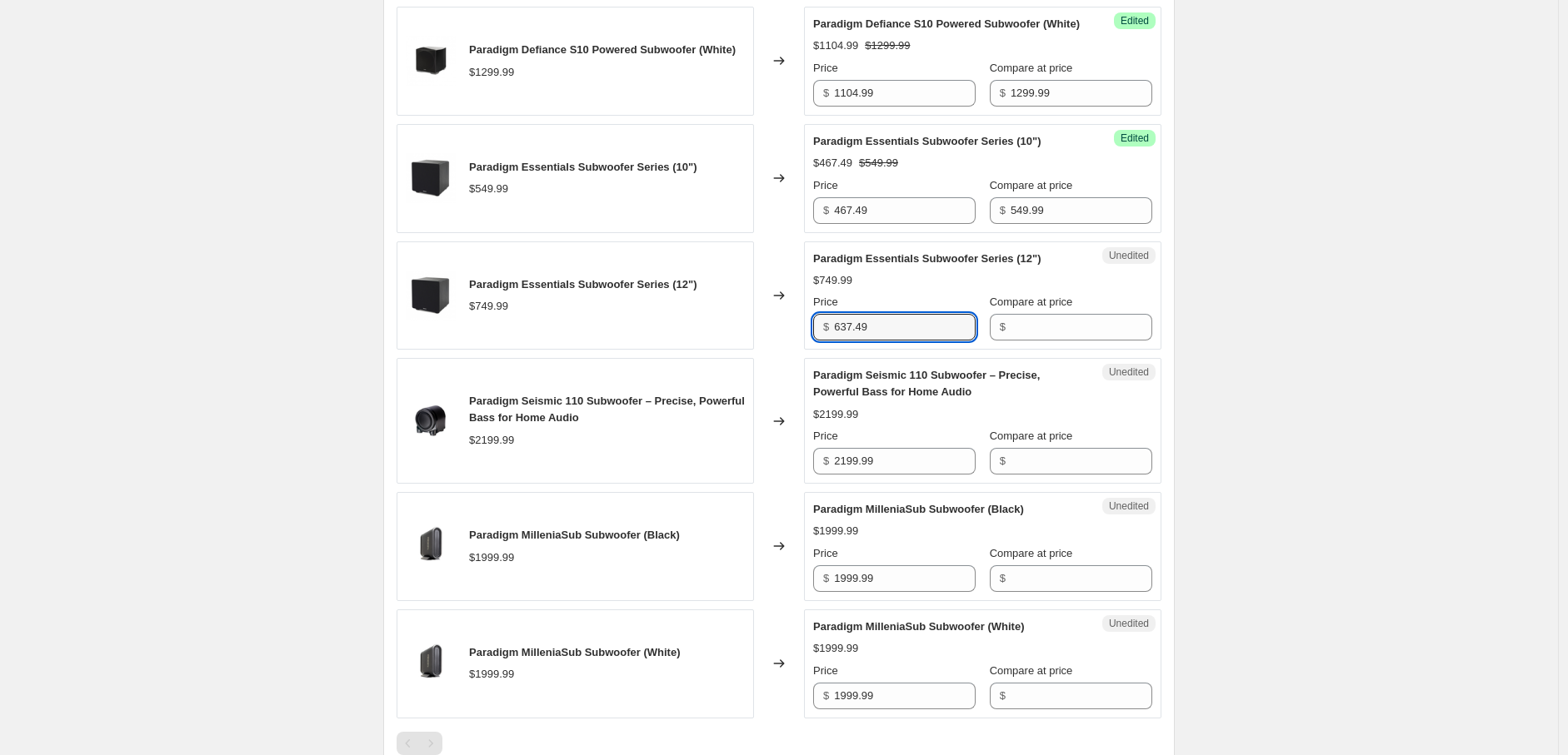
type input "637.49"
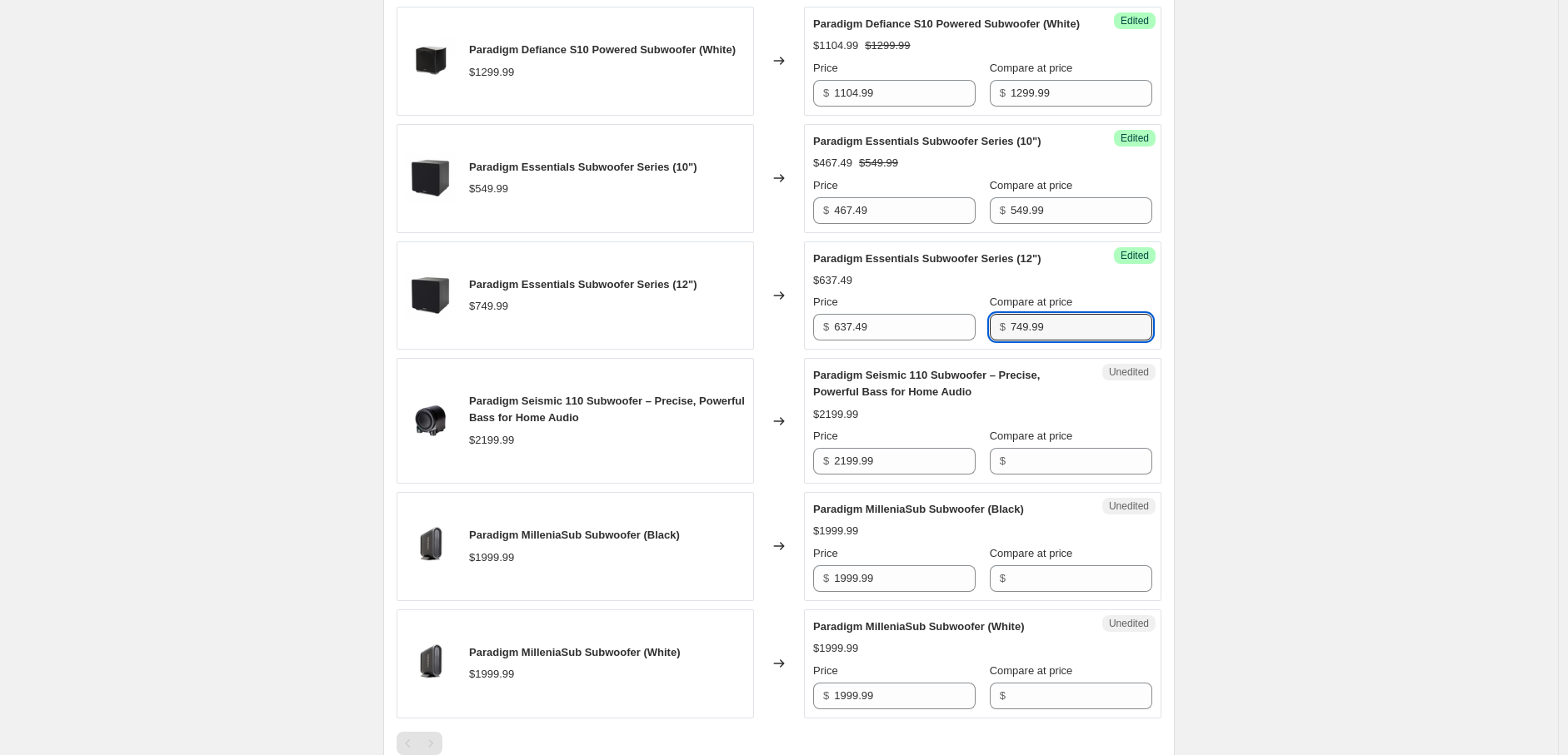
type input "749.99"
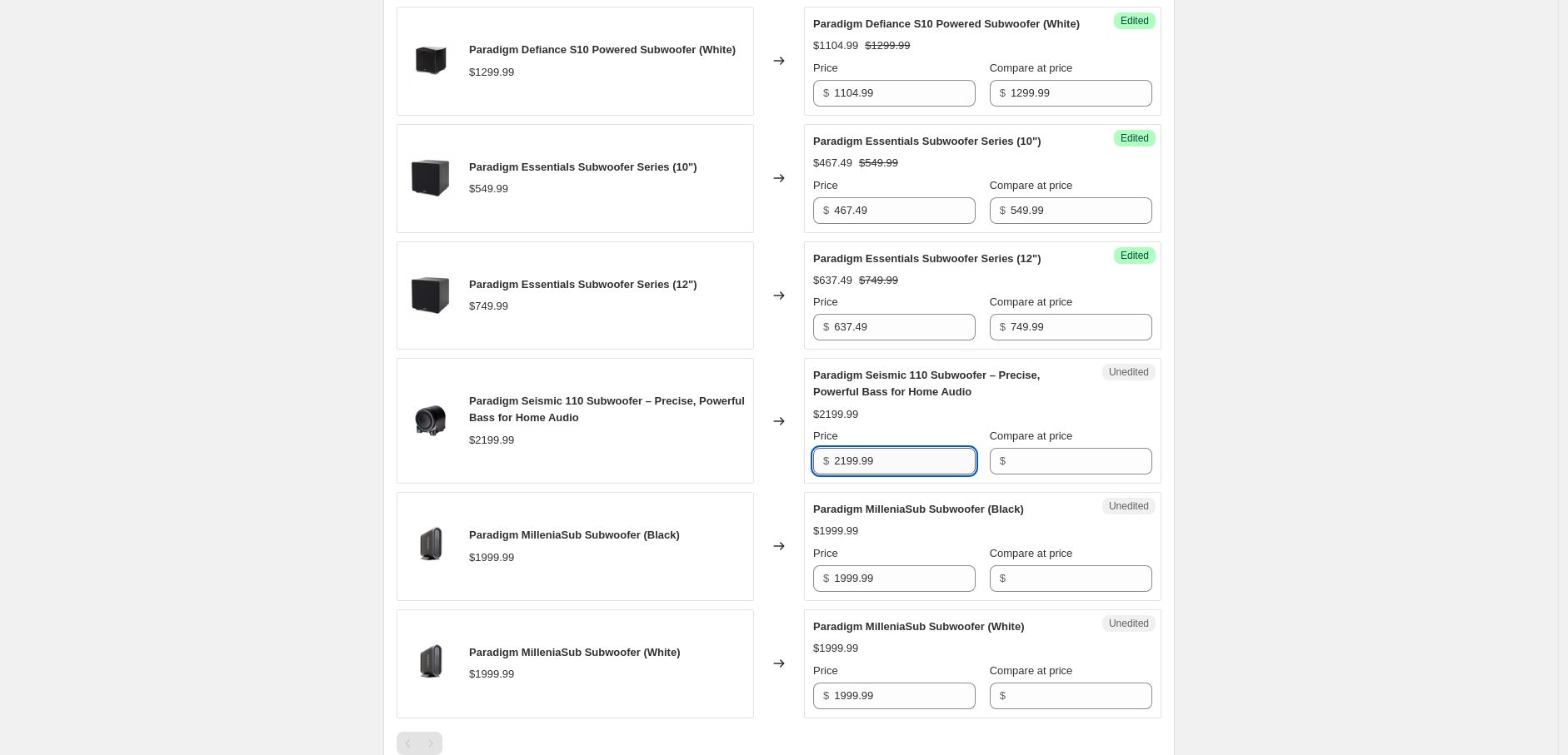
click at [910, 475] on input "2199.99" at bounding box center [904, 461] width 142 height 26
drag, startPoint x: 910, startPoint y: 502, endPoint x: 821, endPoint y: 502, distance: 89.0
click at [821, 475] on div "$ 2199.99" at bounding box center [894, 461] width 163 height 26
type input "1869.99"
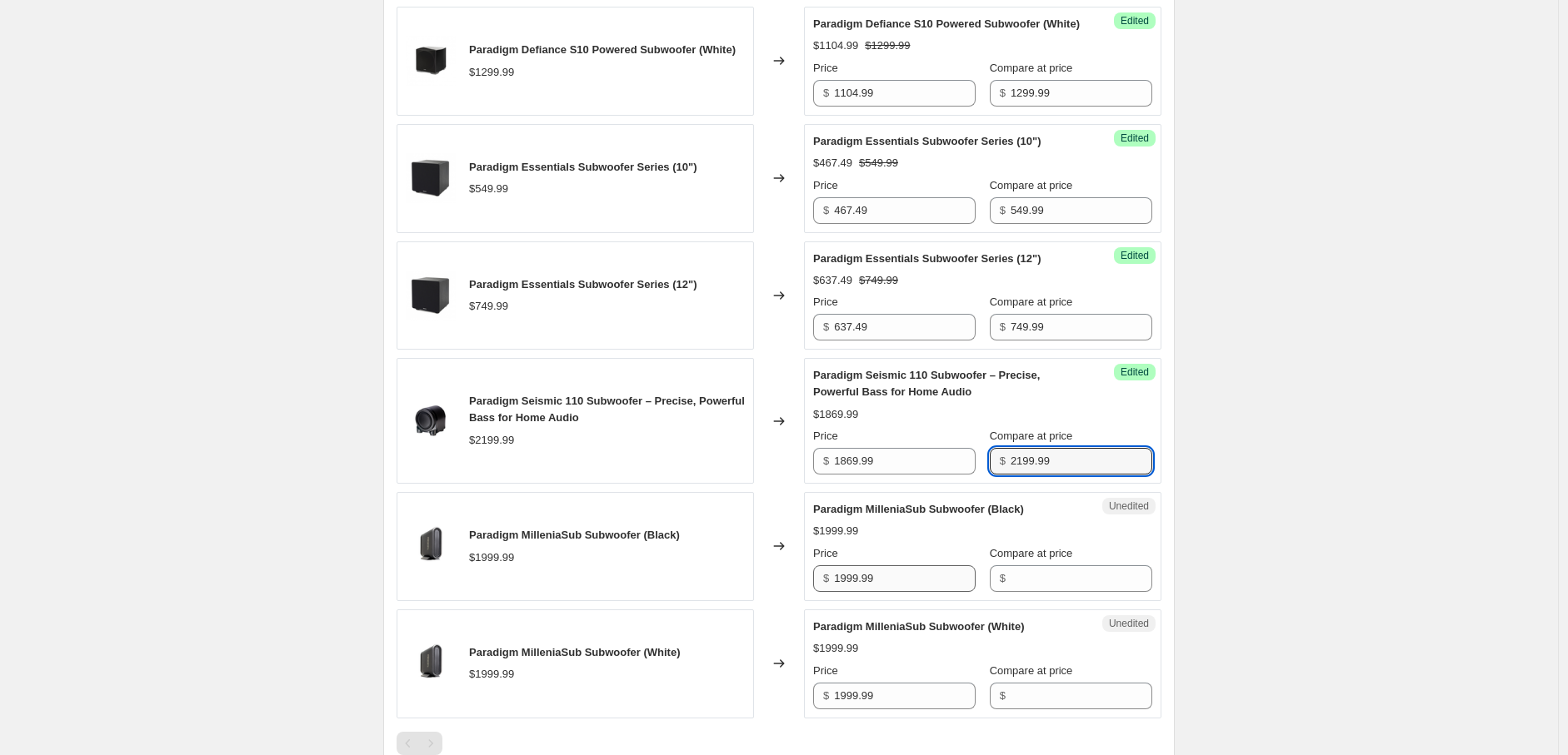
type input "2199.99"
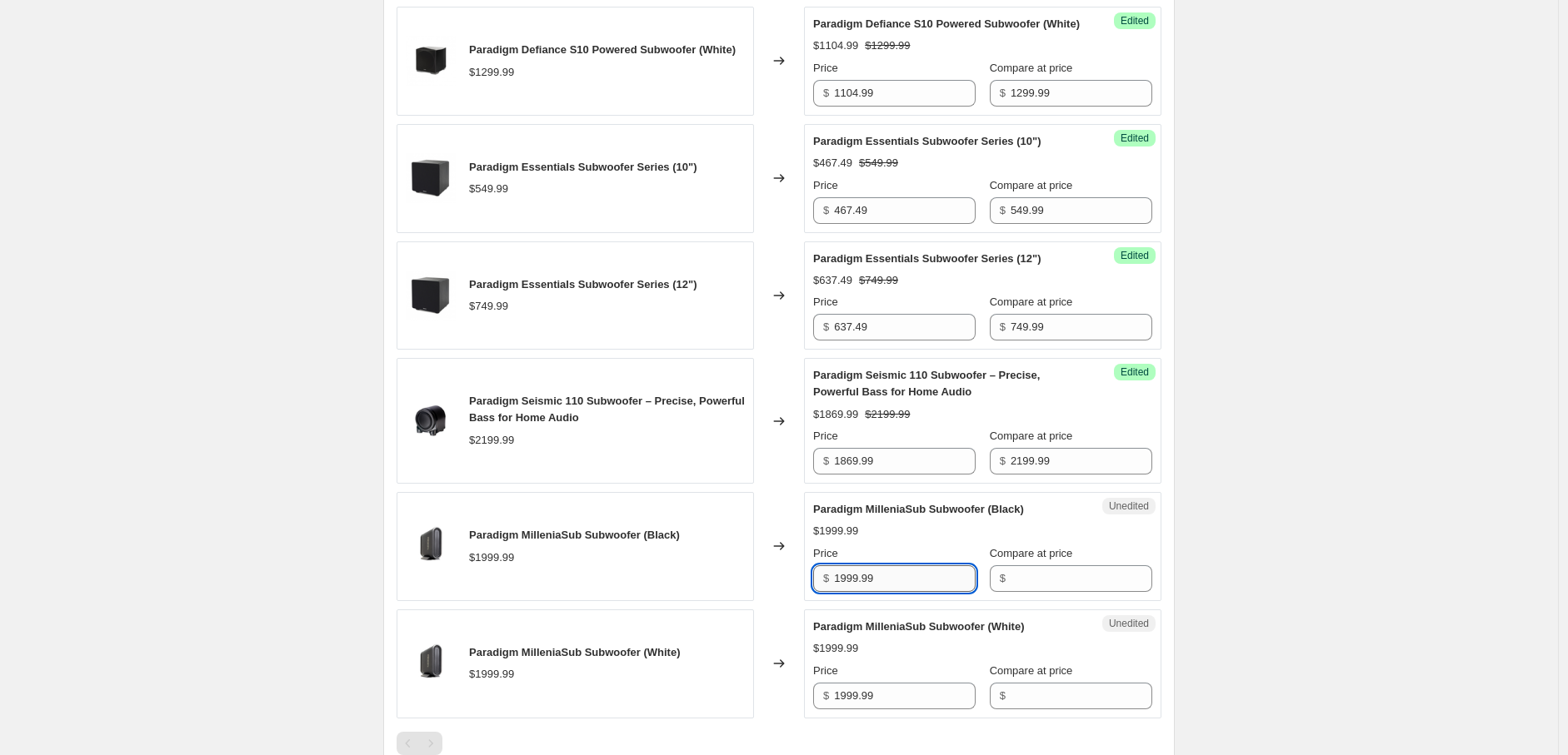
click at [925, 592] on input "1999.99" at bounding box center [904, 578] width 142 height 26
type input "1"
type input "1699.99"
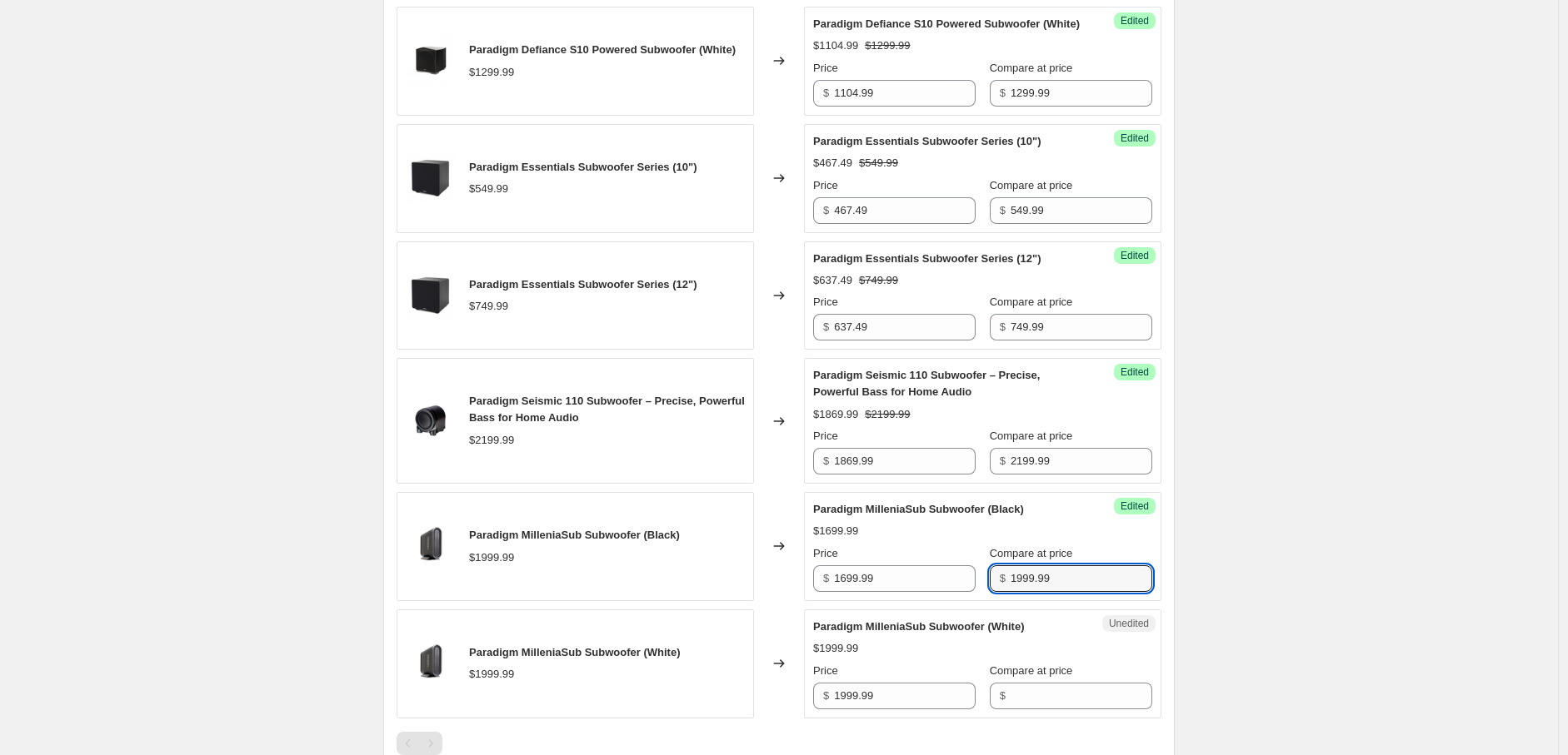
type input "1999.99"
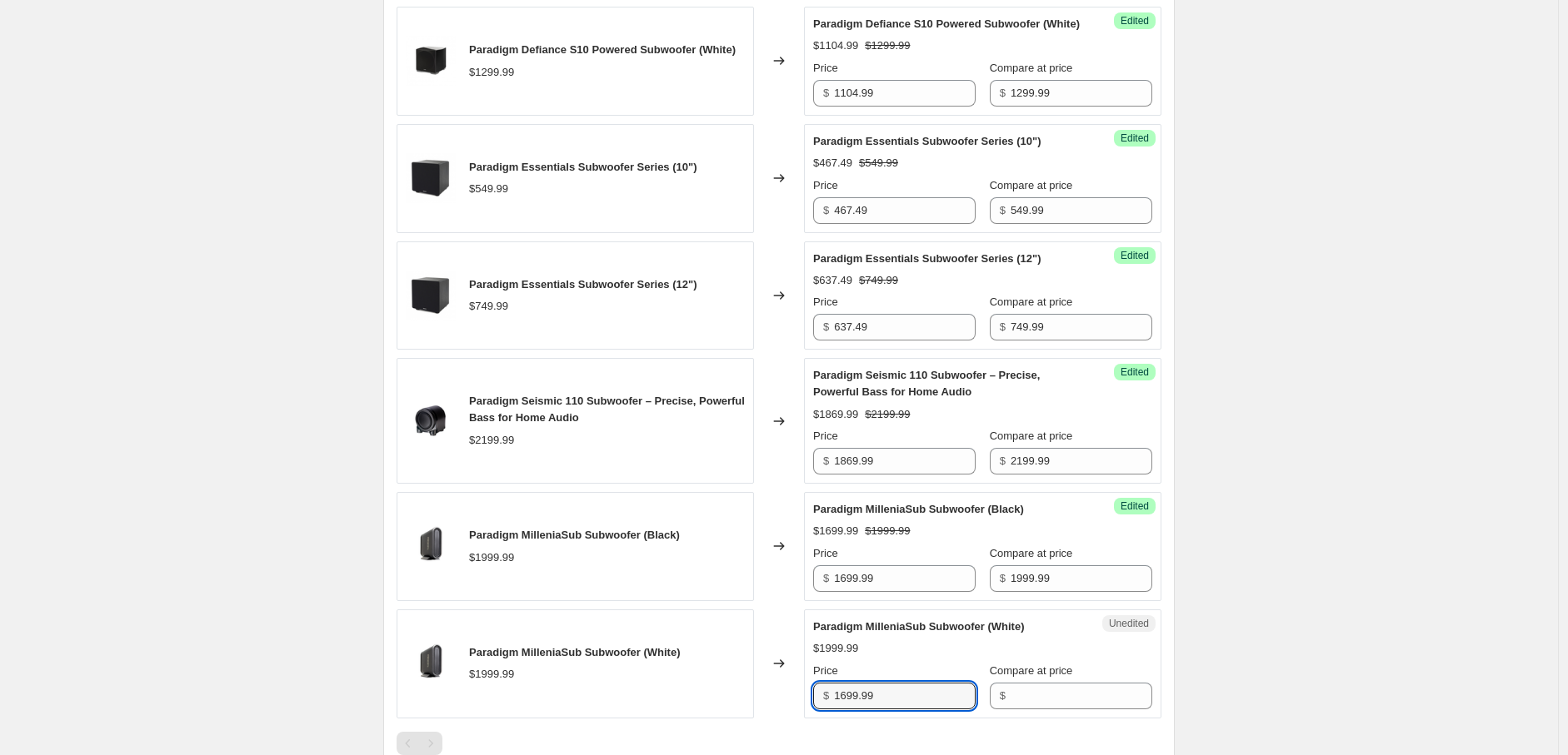
type input "1699.99"
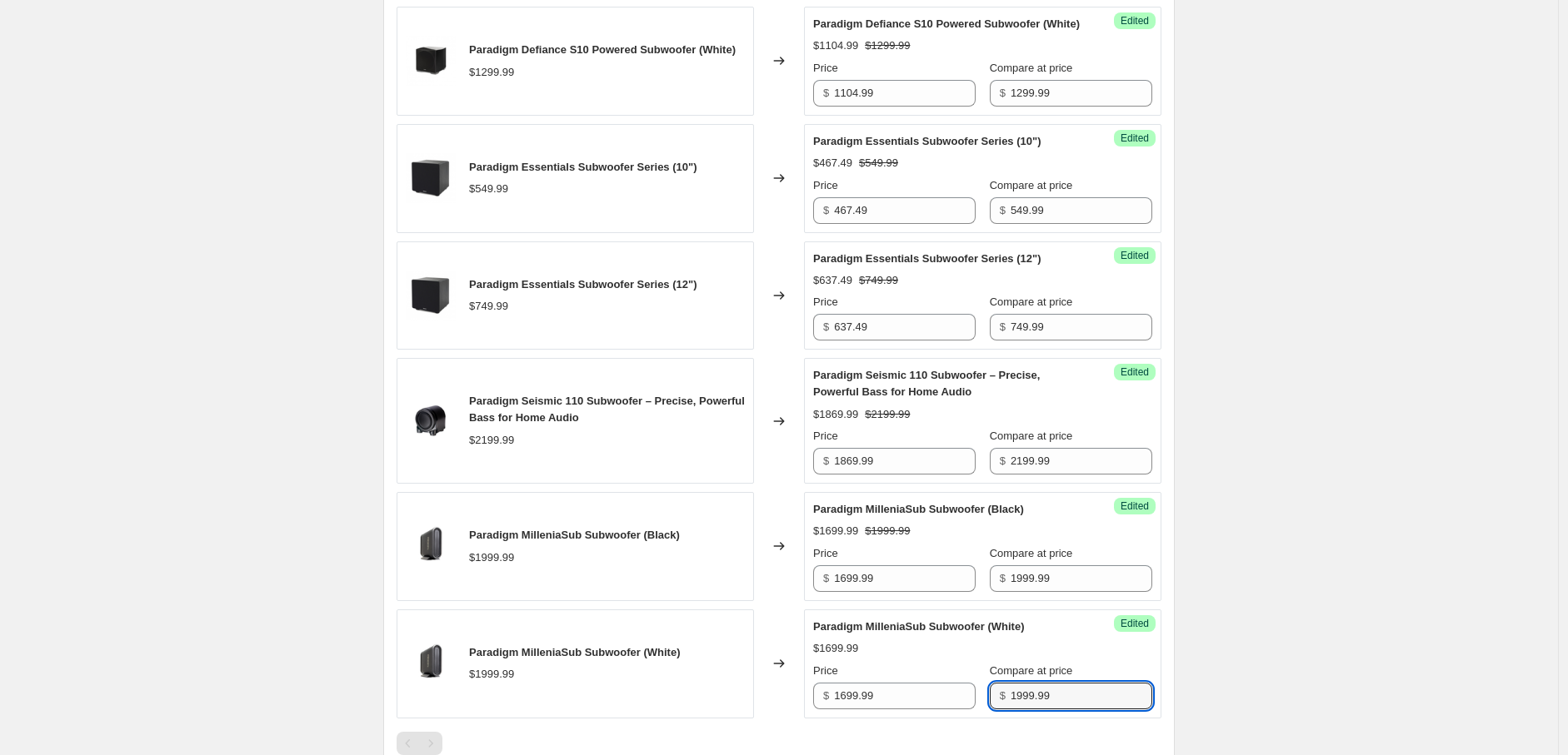
type input "1999.99"
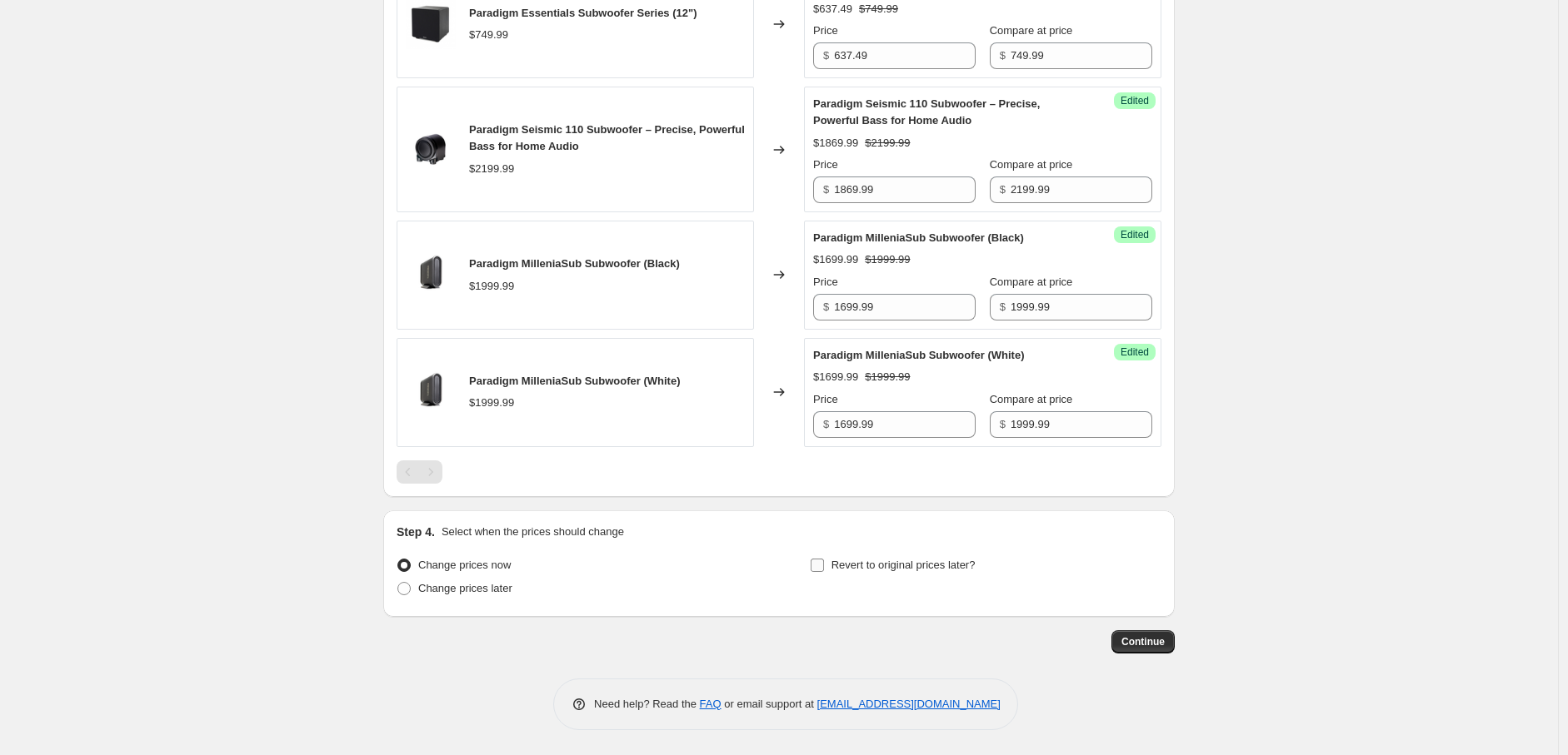
click at [830, 571] on label "Revert to original prices later?" at bounding box center [893, 566] width 166 height 24
click at [824, 571] on input "Revert to original prices later?" at bounding box center [817, 565] width 14 height 14
checkbox input "true"
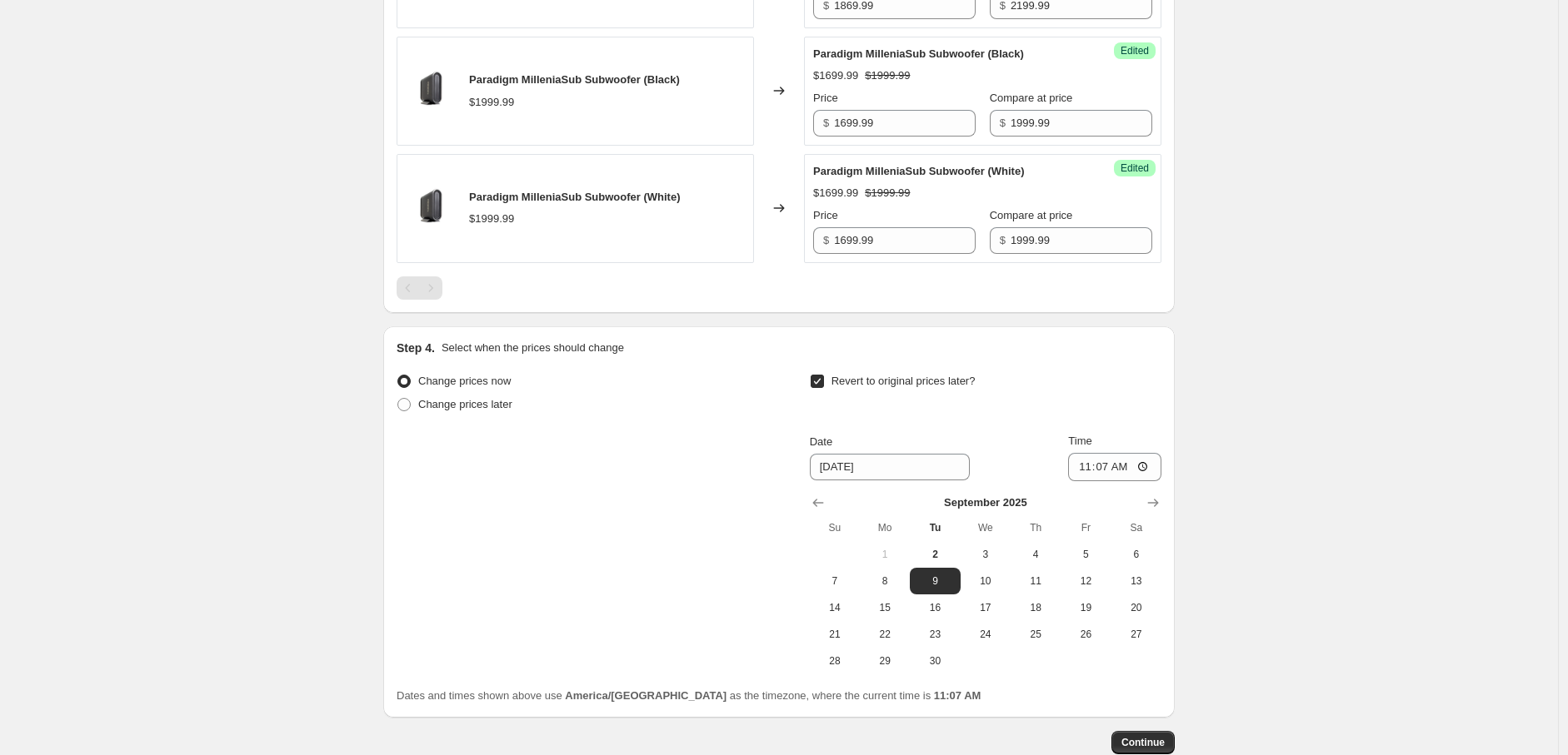
scroll to position [1428, 0]
click at [1159, 509] on icon "Show next month, October 2025" at bounding box center [1152, 500] width 16 height 16
click at [977, 559] on span "1" at bounding box center [985, 552] width 37 height 14
type input "[DATE]"
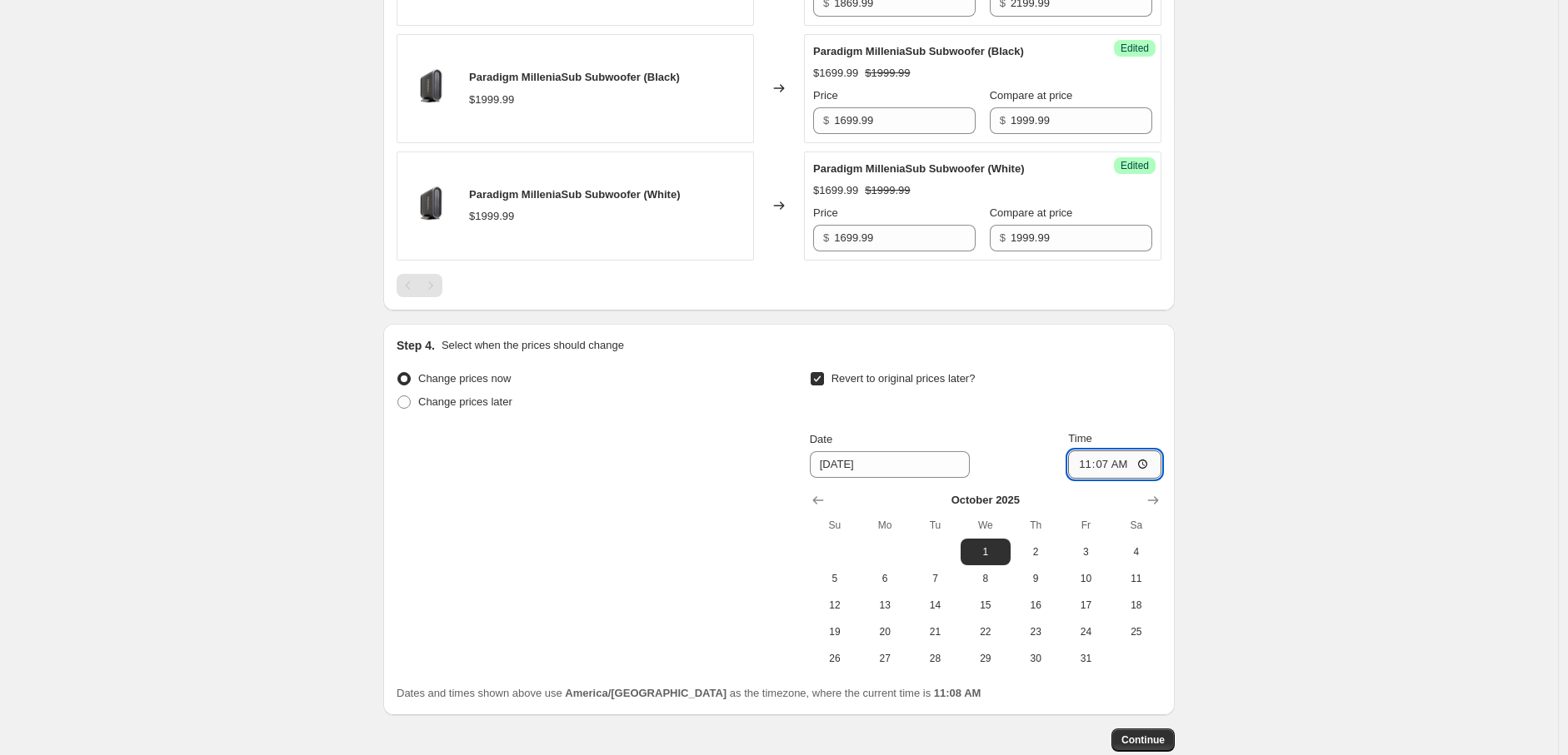
click at [1094, 479] on input "11:07" at bounding box center [1114, 465] width 93 height 28
type input "01:01"
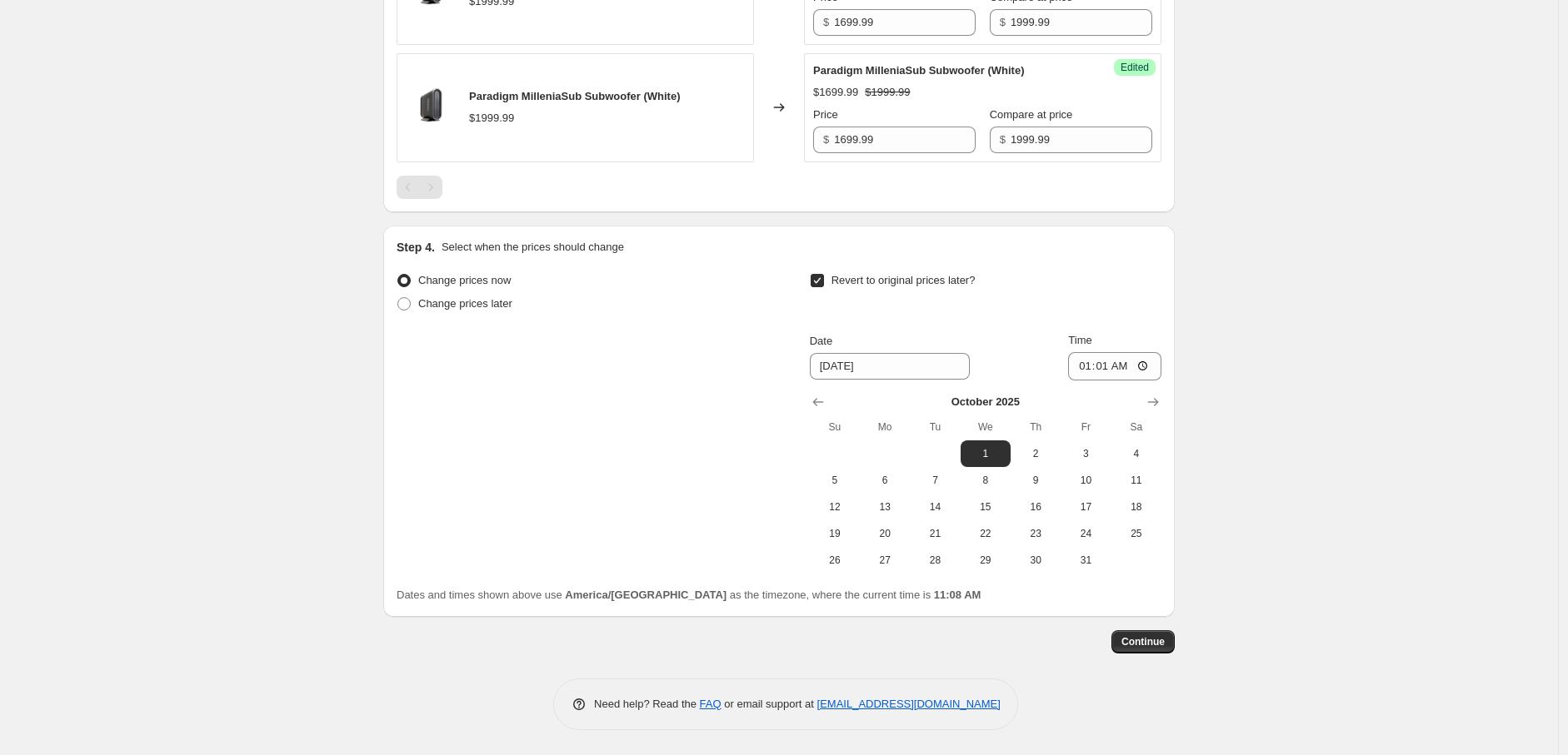
scroll to position [1559, 0]
click at [1164, 632] on button "Continue" at bounding box center [1142, 643] width 63 height 24
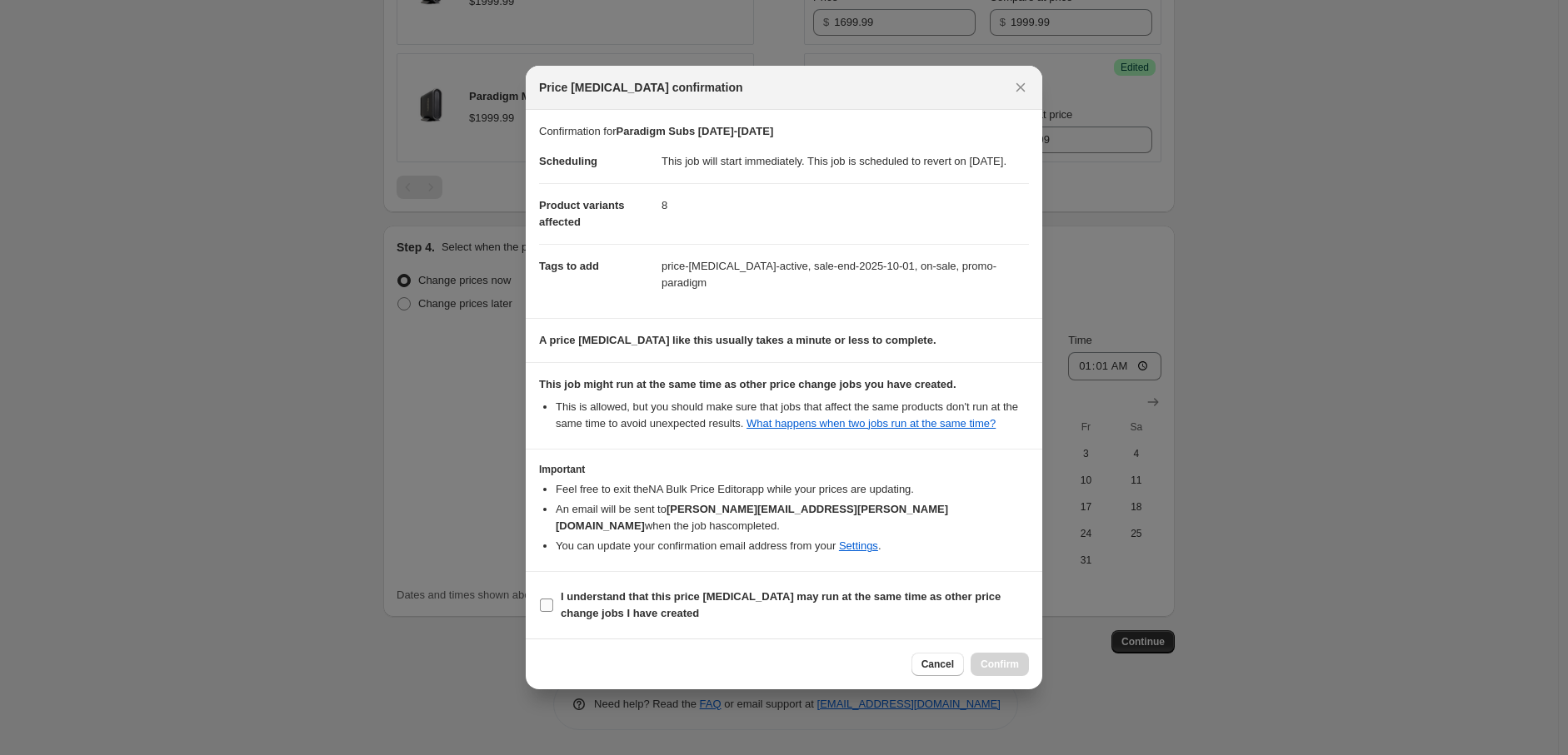
click at [779, 595] on b "I understand that this price [MEDICAL_DATA] may run at the same time as other p…" at bounding box center [781, 605] width 440 height 29
click at [553, 599] on input "I understand that this price [MEDICAL_DATA] may run at the same time as other p…" at bounding box center [546, 605] width 14 height 14
checkbox input "true"
click at [996, 665] on button "Confirm" at bounding box center [1000, 665] width 58 height 24
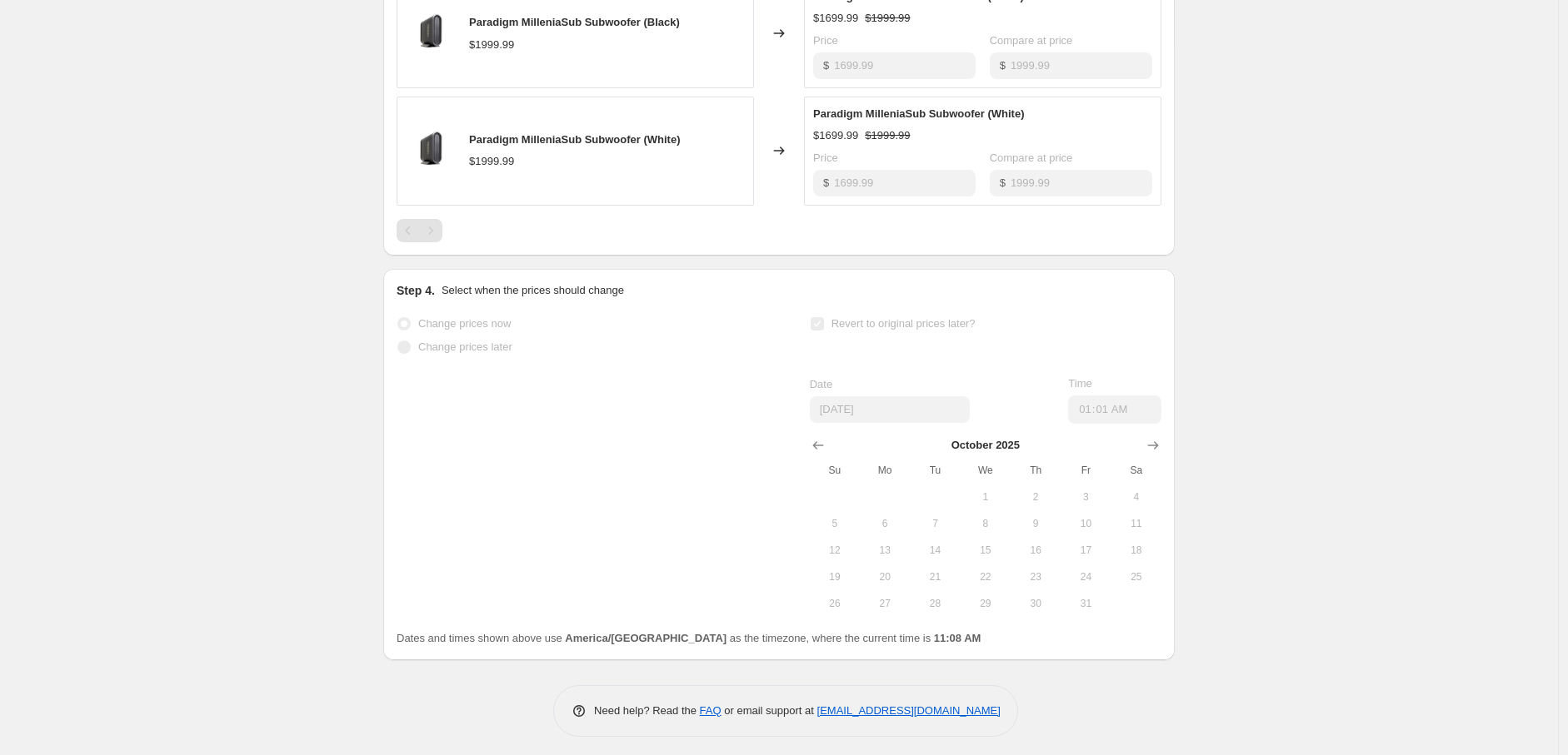
scroll to position [1602, 0]
drag, startPoint x: 773, startPoint y: 742, endPoint x: 669, endPoint y: 749, distance: 104.2
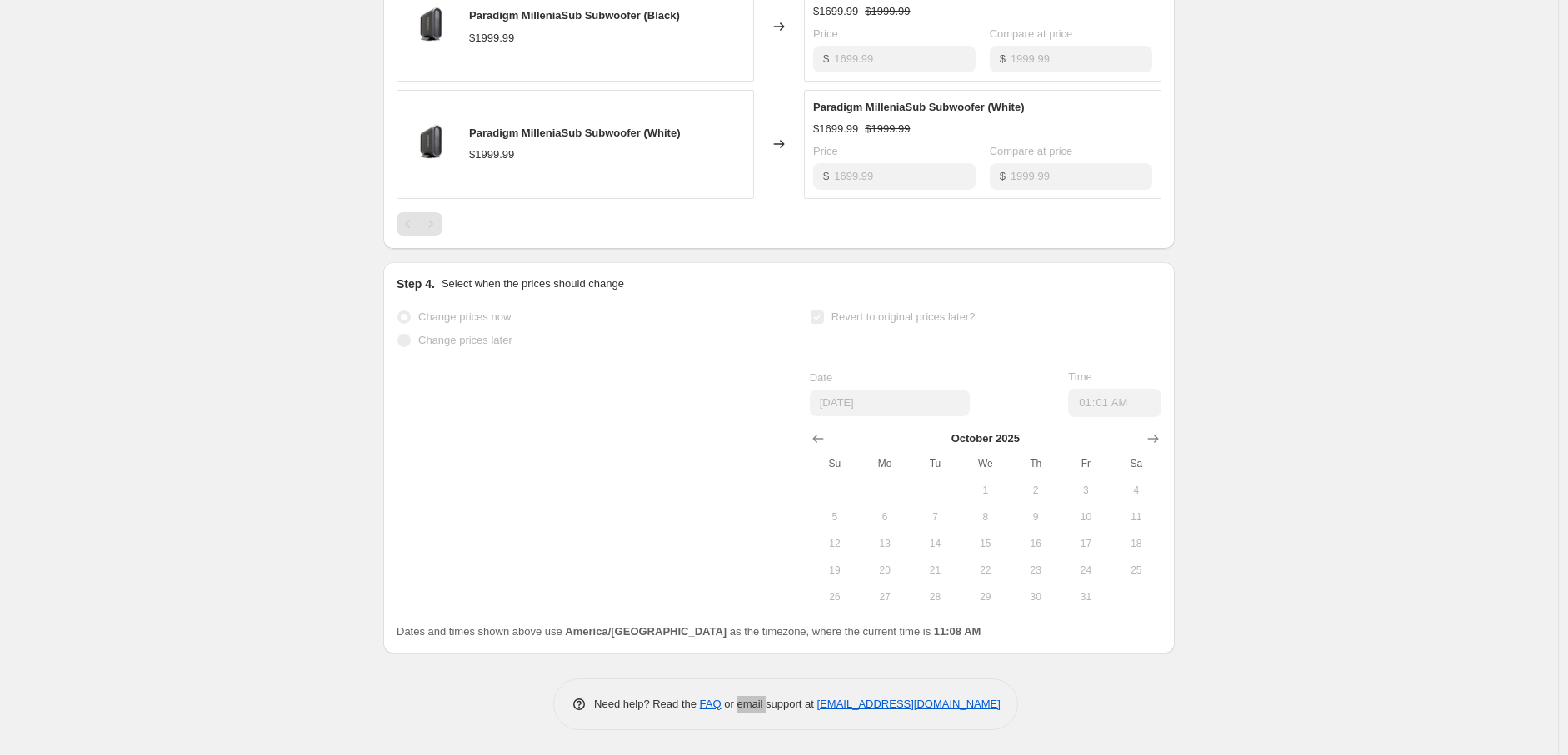
scroll to position [0, 0]
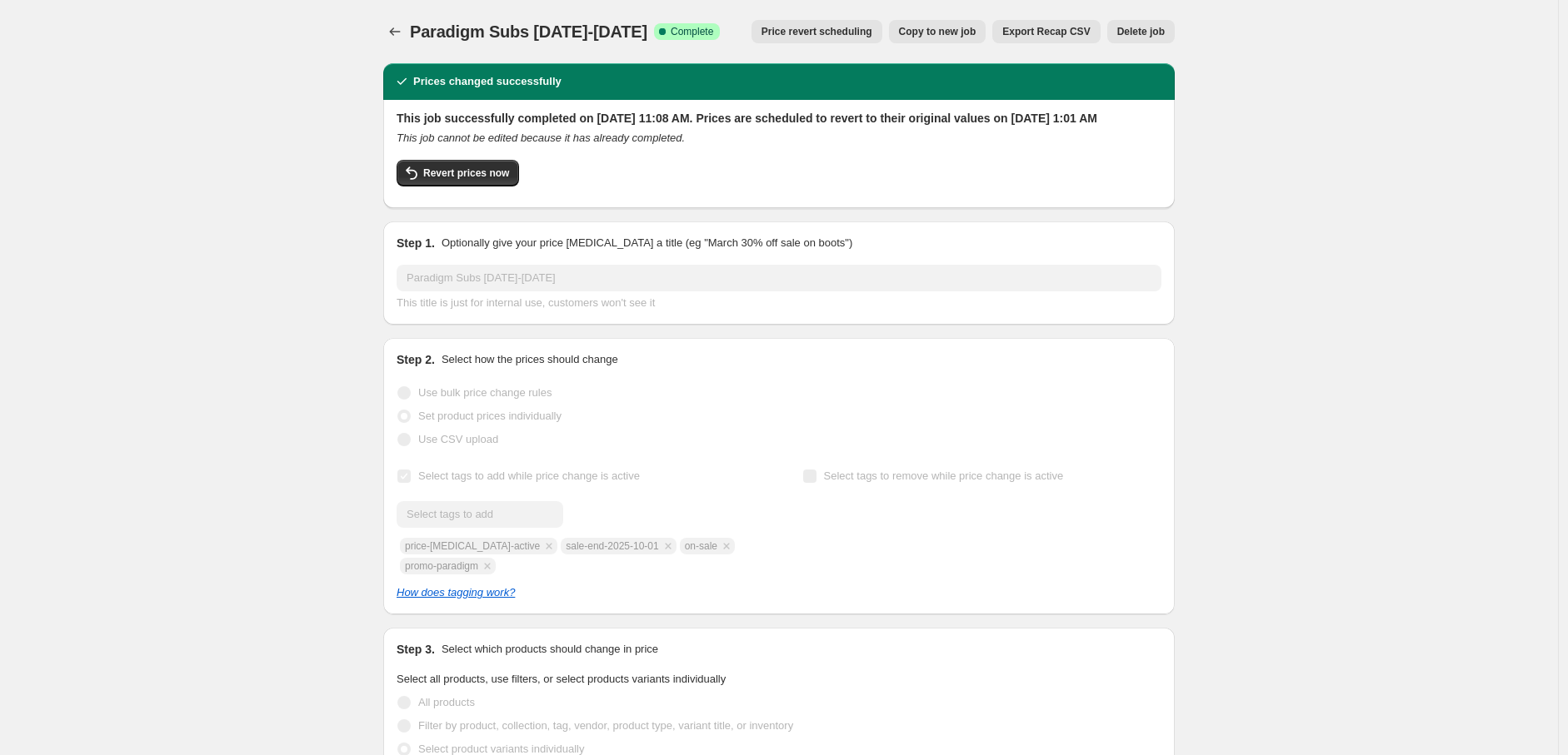
drag, startPoint x: 186, startPoint y: 240, endPoint x: 247, endPoint y: 204, distance: 70.8
click at [401, 24] on icon "Price change jobs" at bounding box center [395, 32] width 16 height 16
